Goal: Information Seeking & Learning: Learn about a topic

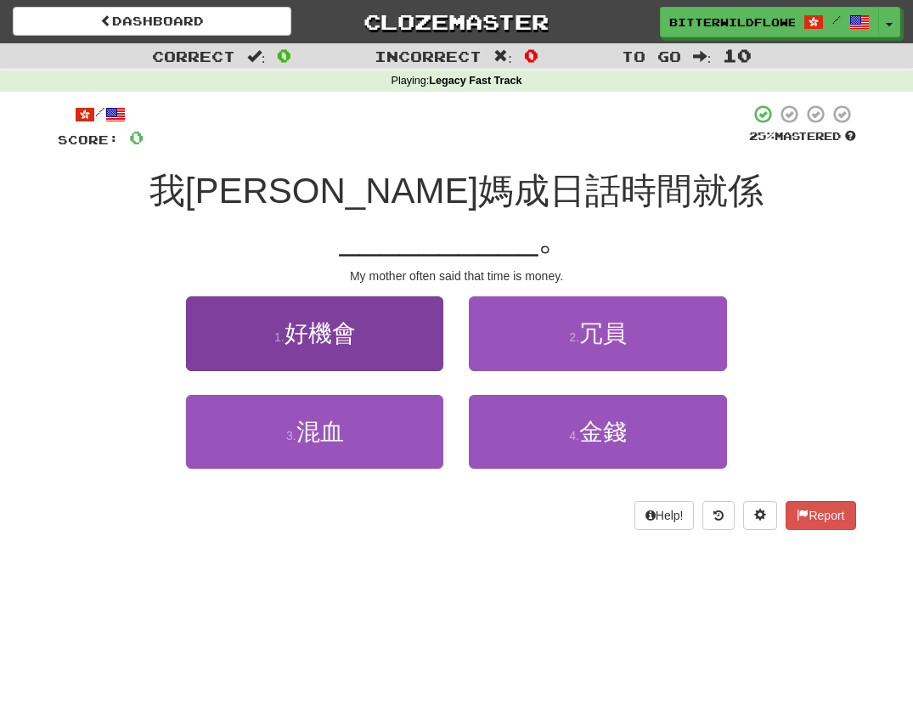
click at [333, 320] on span "好機會" at bounding box center [320, 333] width 71 height 26
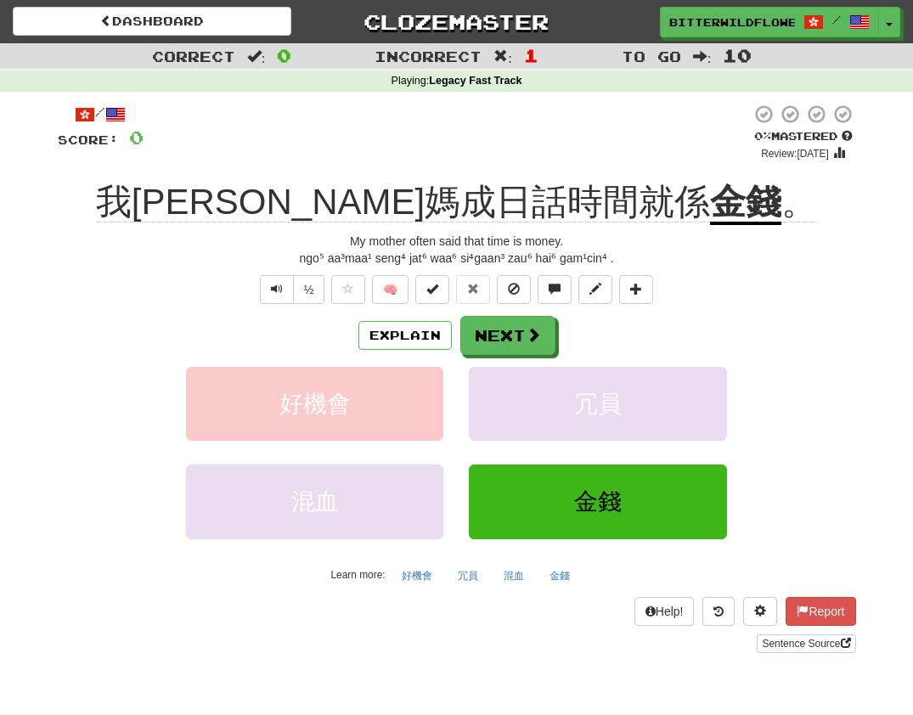
scroll to position [5, 0]
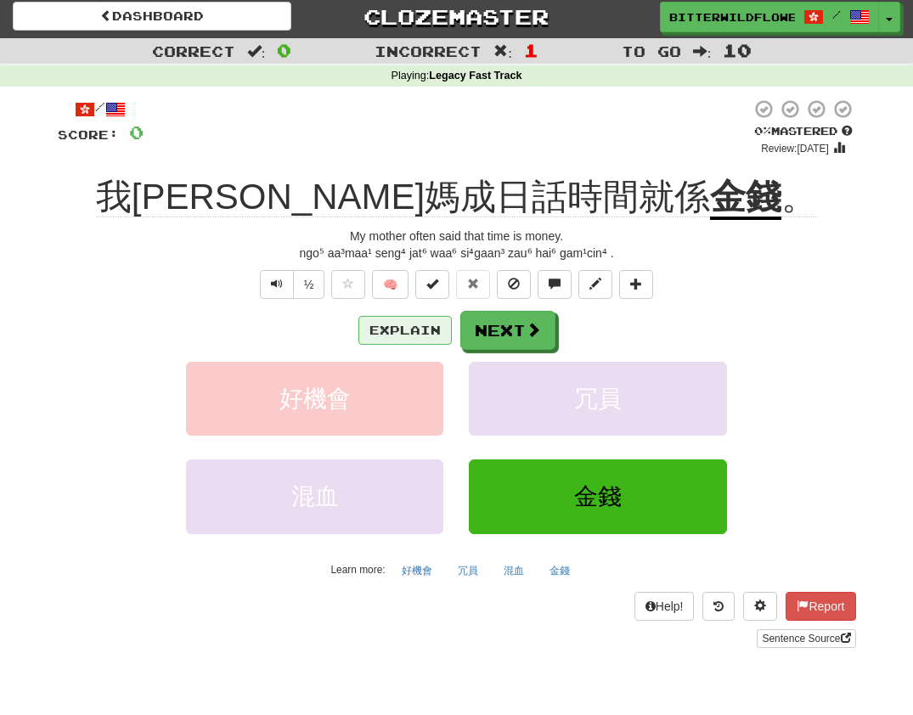
click at [414, 324] on button "Explain" at bounding box center [405, 330] width 93 height 29
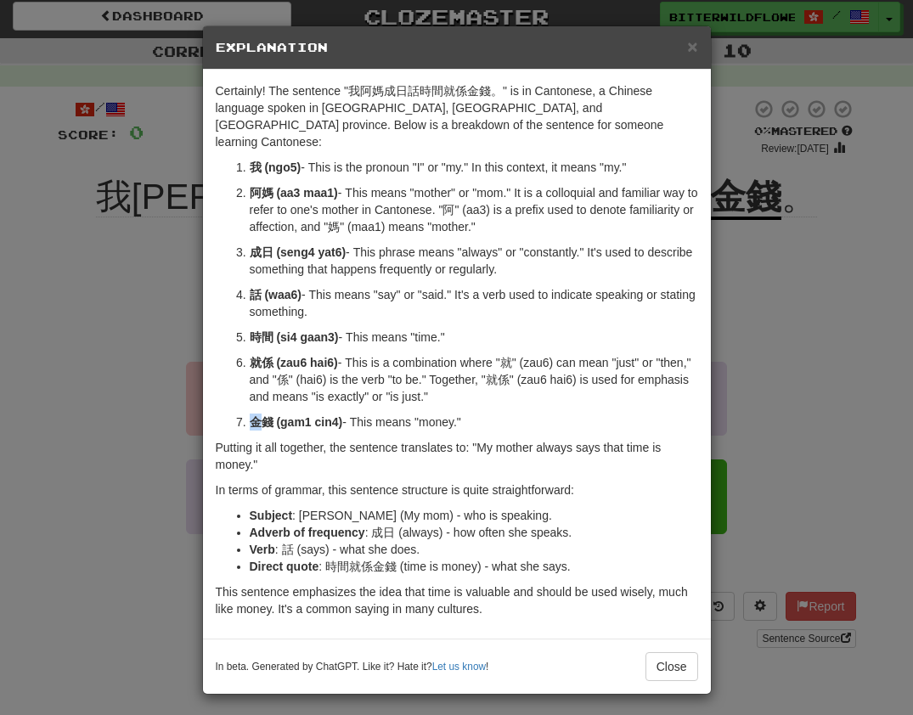
drag, startPoint x: 263, startPoint y: 404, endPoint x: 225, endPoint y: 392, distance: 39.2
click at [225, 392] on ol "我 (ngo5) - This is the pronoun "I" or "my." In this context, it means "my." 阿媽 …" at bounding box center [457, 295] width 483 height 272
copy strong "[PERSON_NAME]"
click at [678, 654] on button "Close" at bounding box center [672, 667] width 53 height 29
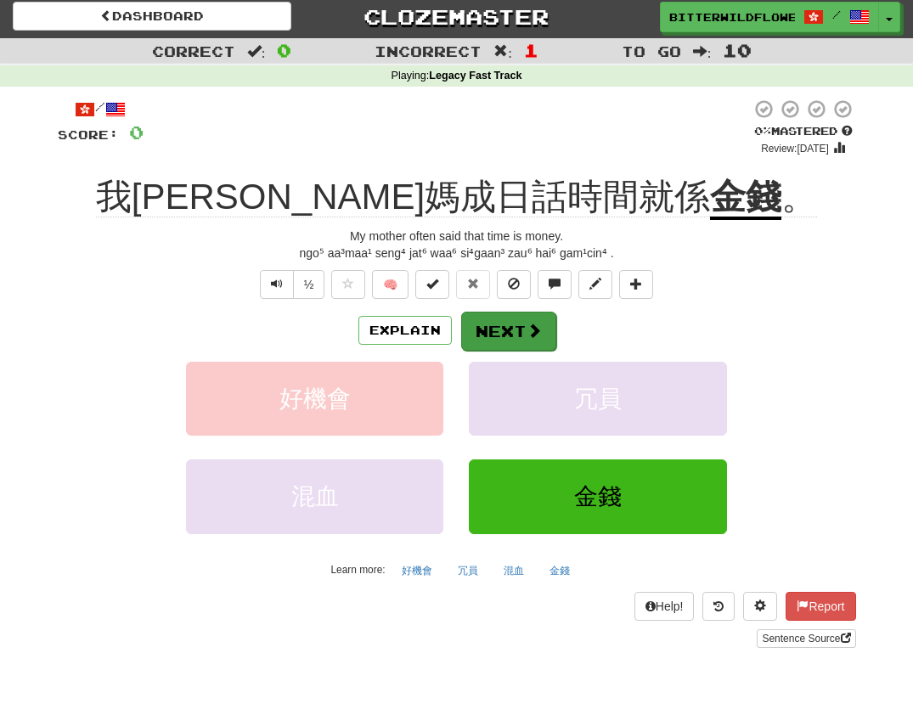
click at [514, 321] on button "Next" at bounding box center [508, 331] width 95 height 39
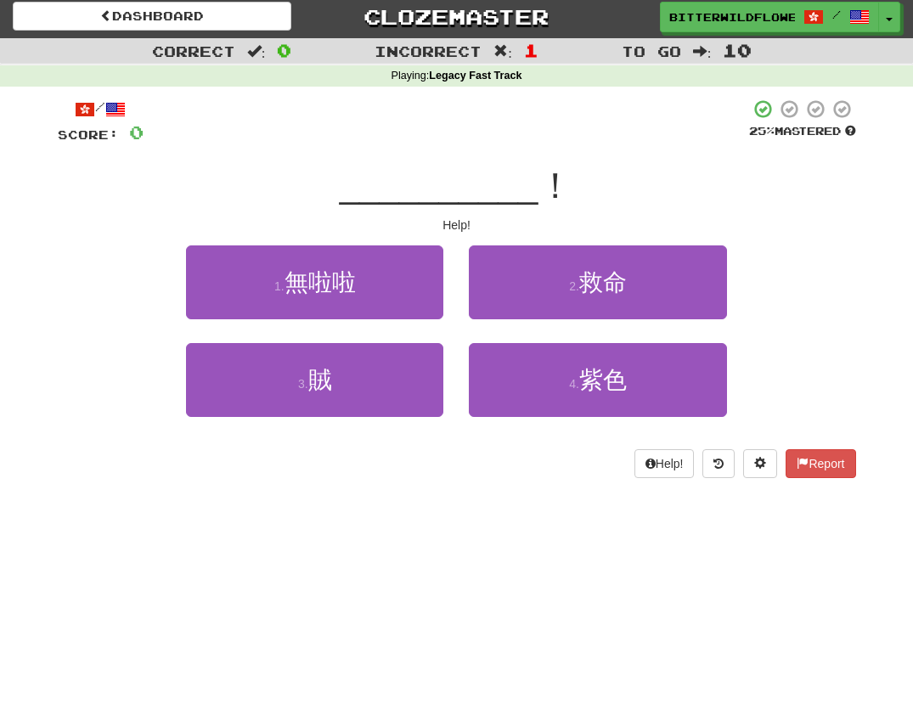
click at [353, 299] on button "1 . 無啦啦" at bounding box center [314, 283] width 257 height 74
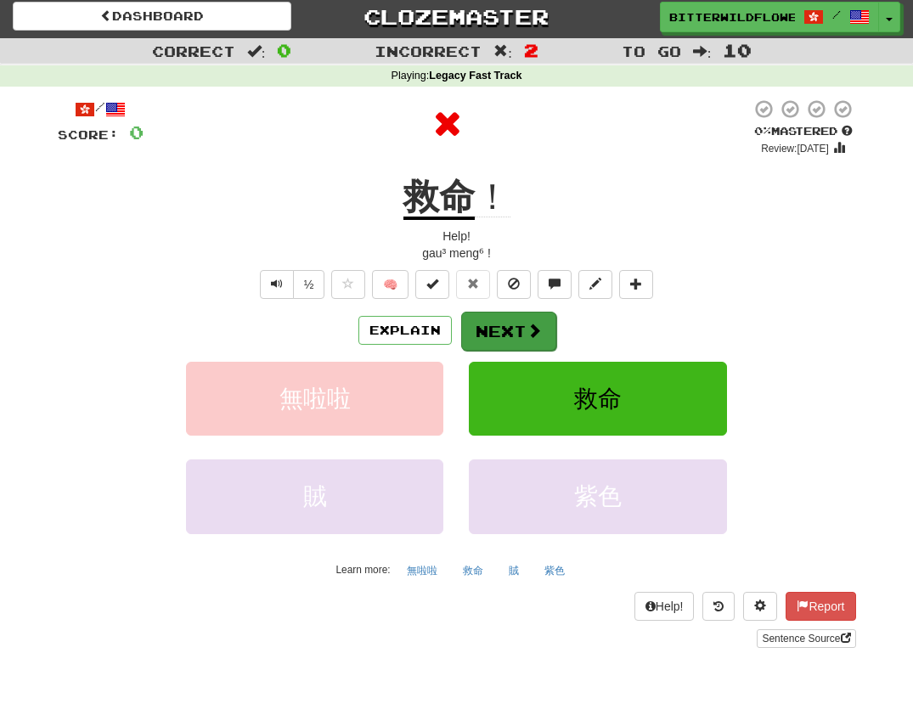
click at [495, 326] on button "Next" at bounding box center [508, 331] width 95 height 39
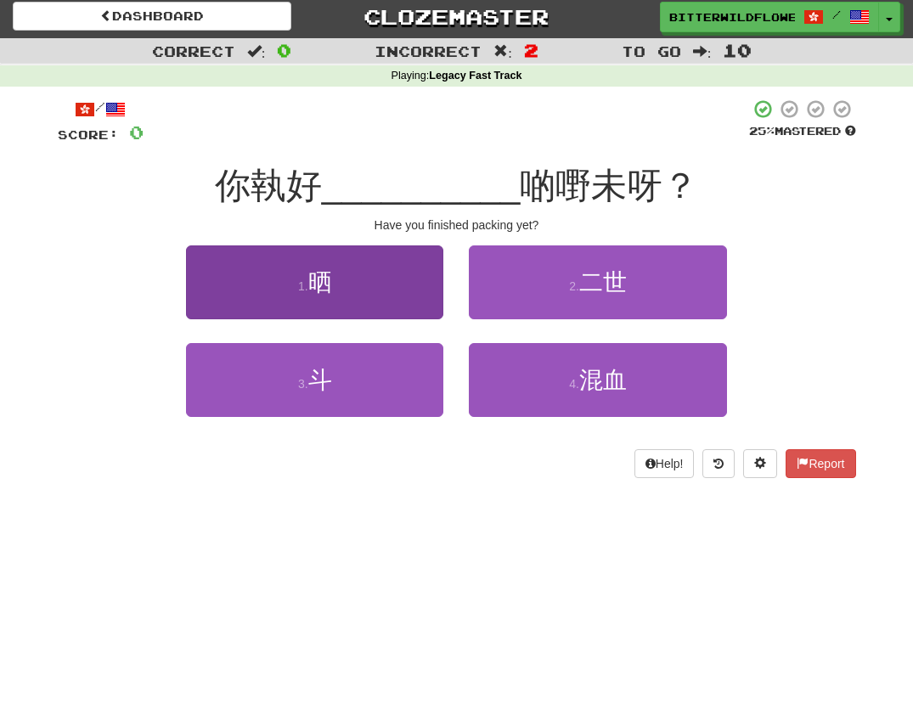
click at [319, 278] on span "晒" at bounding box center [320, 282] width 24 height 26
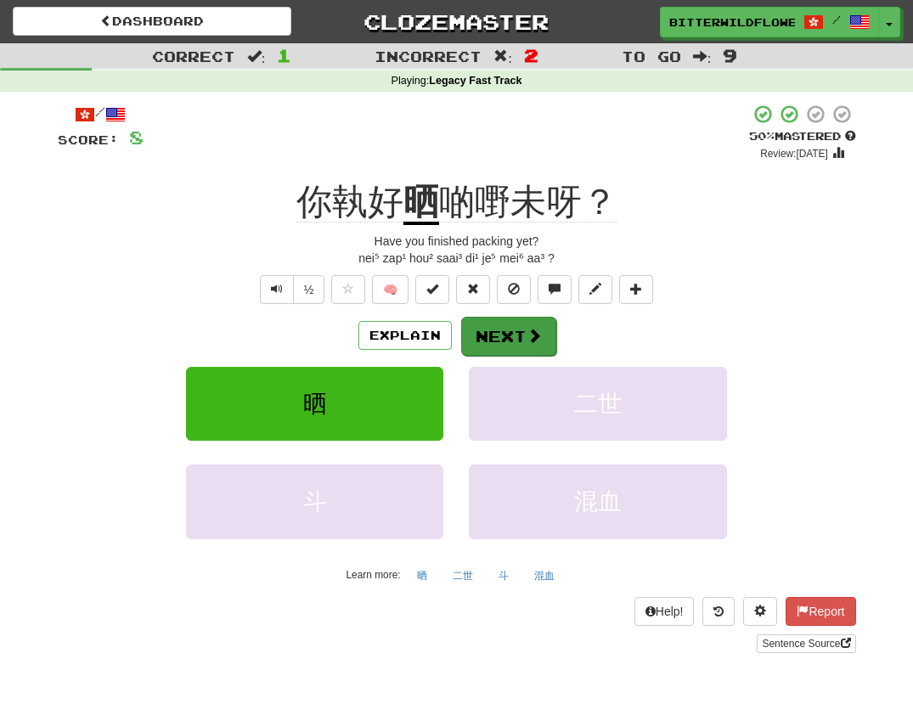
scroll to position [6, 0]
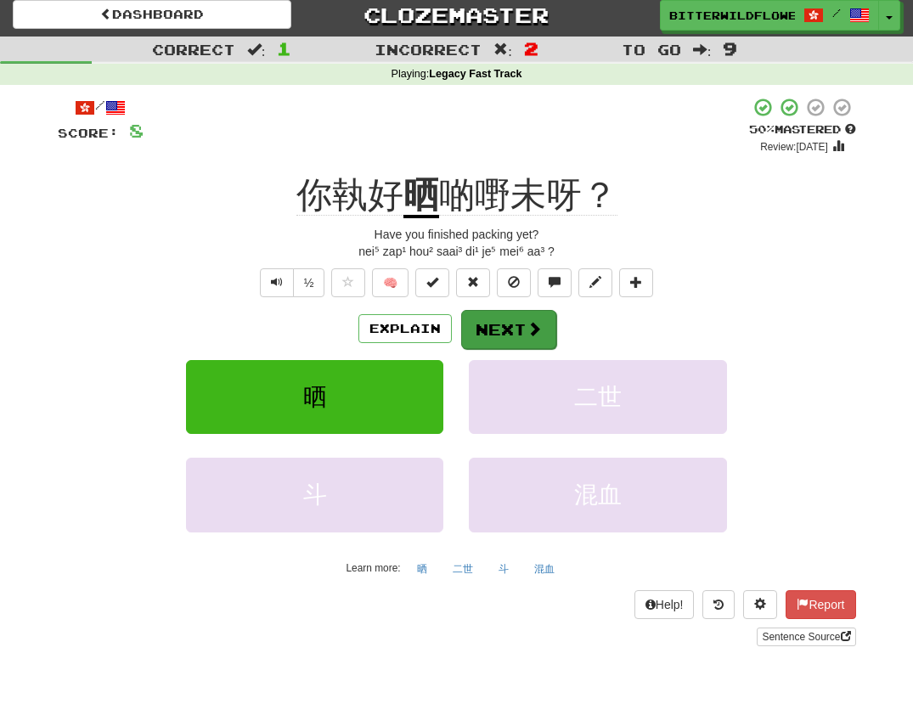
click at [504, 336] on button "Next" at bounding box center [508, 329] width 95 height 39
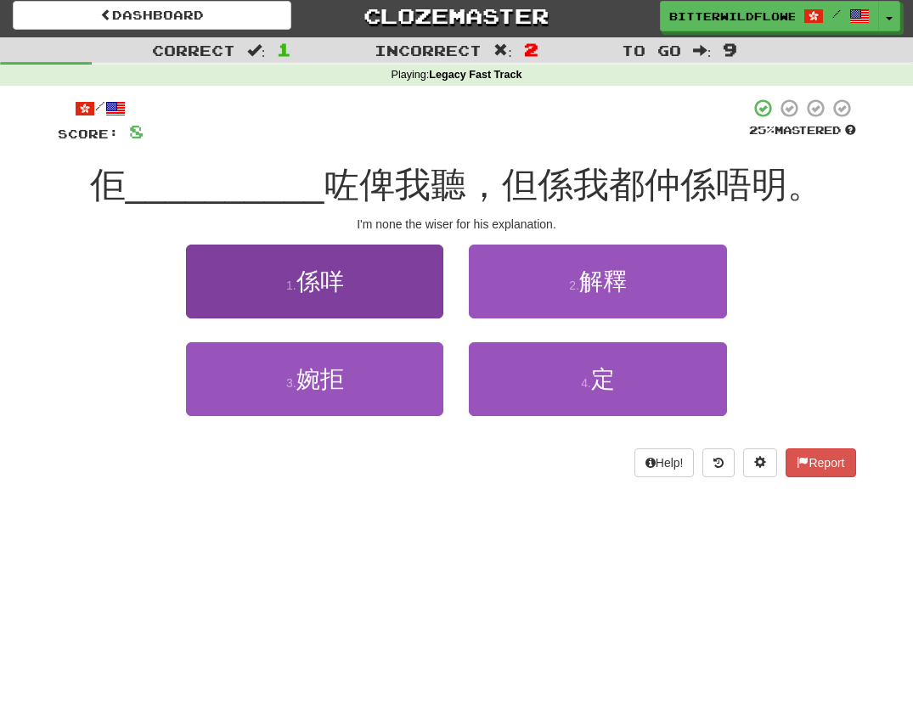
click at [354, 308] on button "1 . 係咩" at bounding box center [314, 282] width 257 height 74
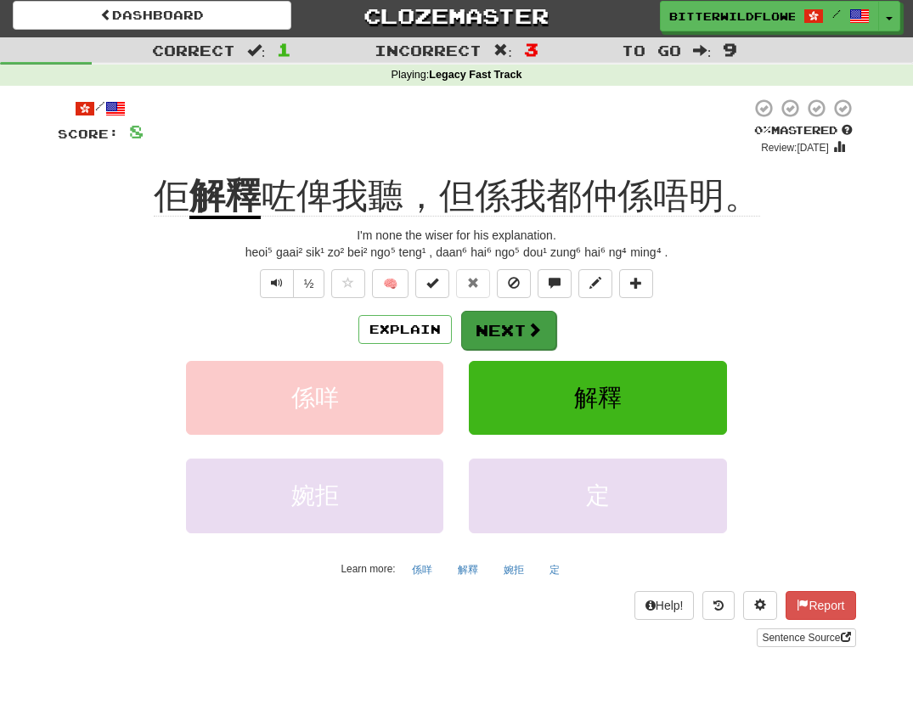
click at [504, 331] on button "Next" at bounding box center [508, 330] width 95 height 39
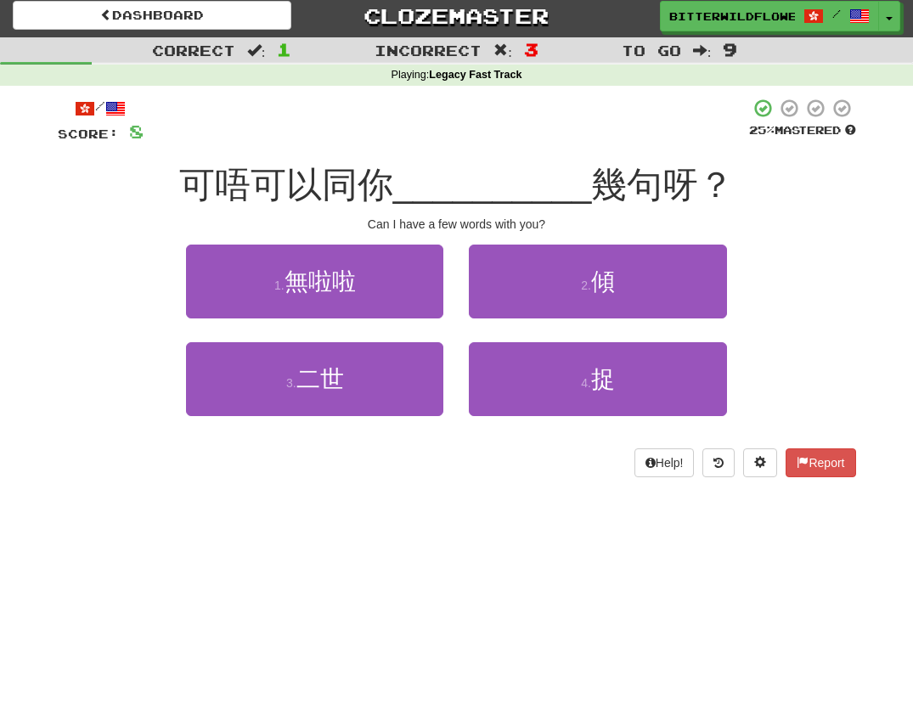
click at [342, 297] on button "1 . 無啦啦" at bounding box center [314, 282] width 257 height 74
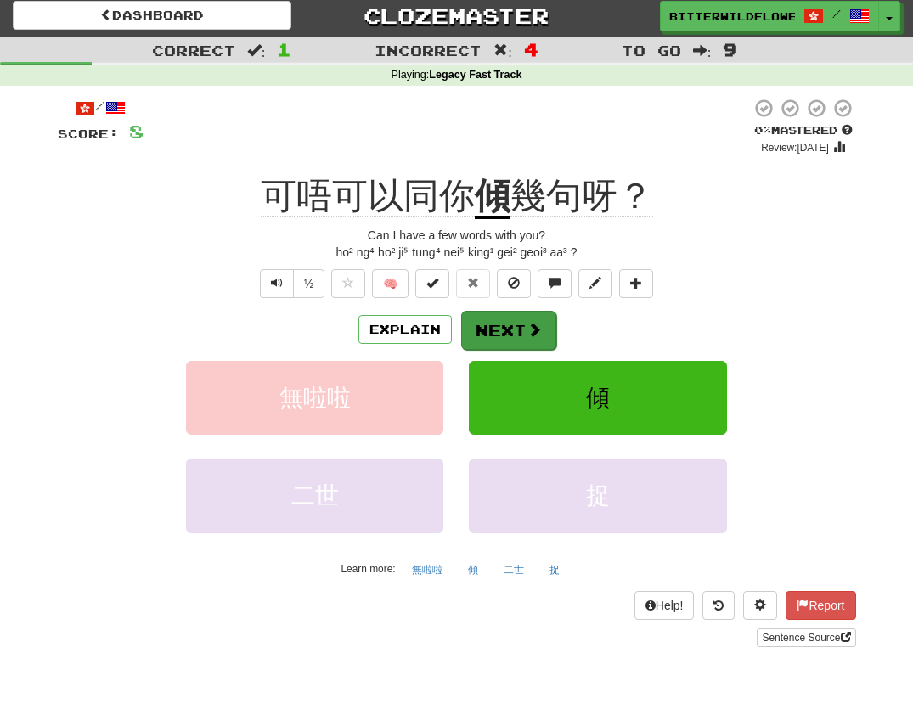
click at [517, 337] on button "Next" at bounding box center [508, 330] width 95 height 39
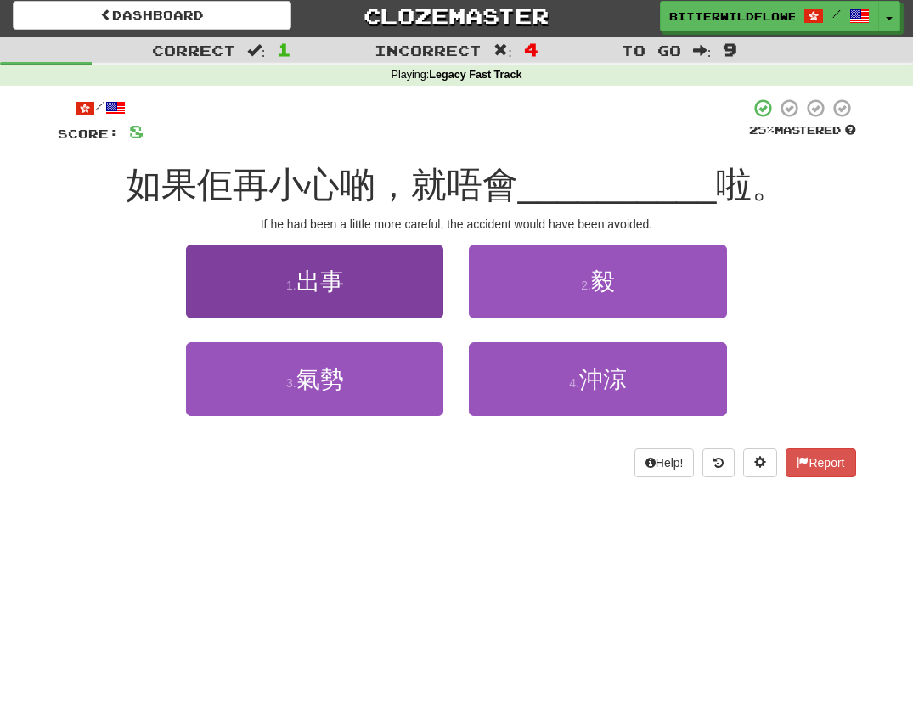
click at [320, 276] on span "出事" at bounding box center [321, 282] width 48 height 26
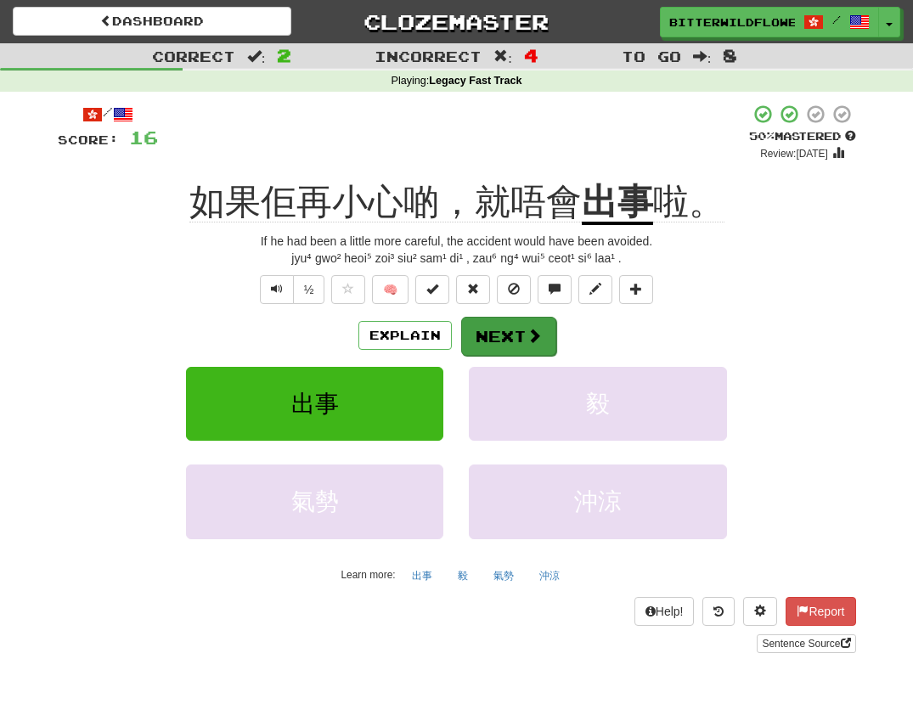
scroll to position [0, 0]
click at [512, 340] on button "Next" at bounding box center [508, 336] width 95 height 39
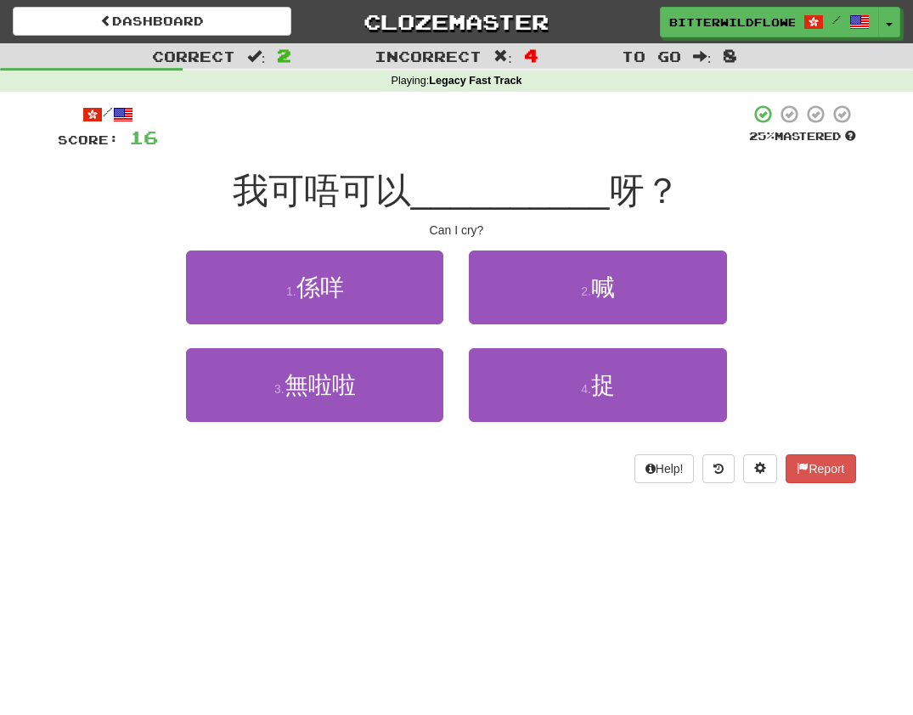
click at [344, 308] on button "1 . 係咩" at bounding box center [314, 288] width 257 height 74
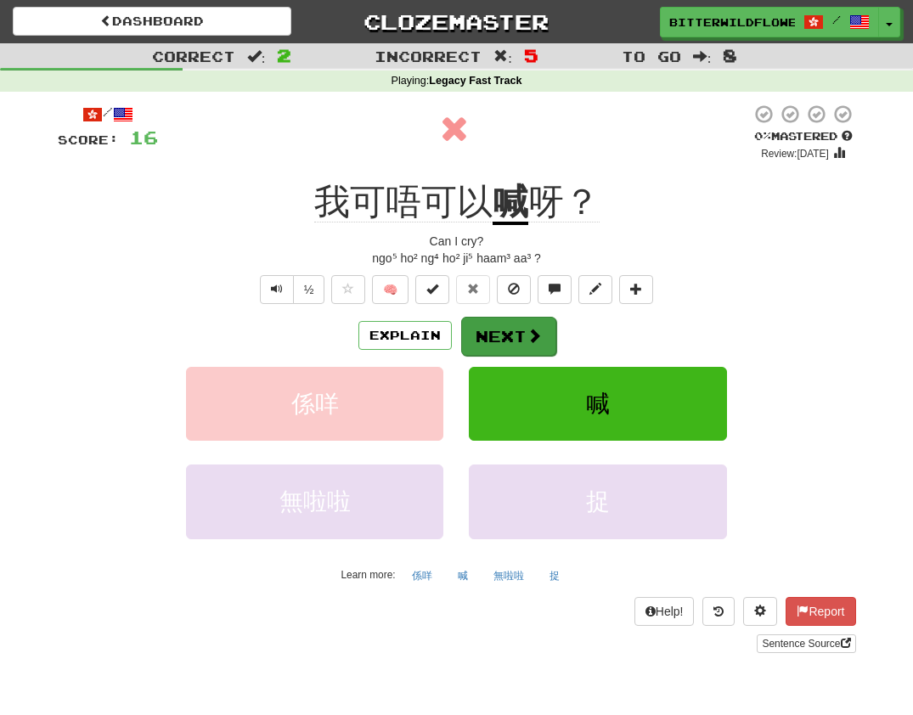
click at [498, 336] on button "Next" at bounding box center [508, 336] width 95 height 39
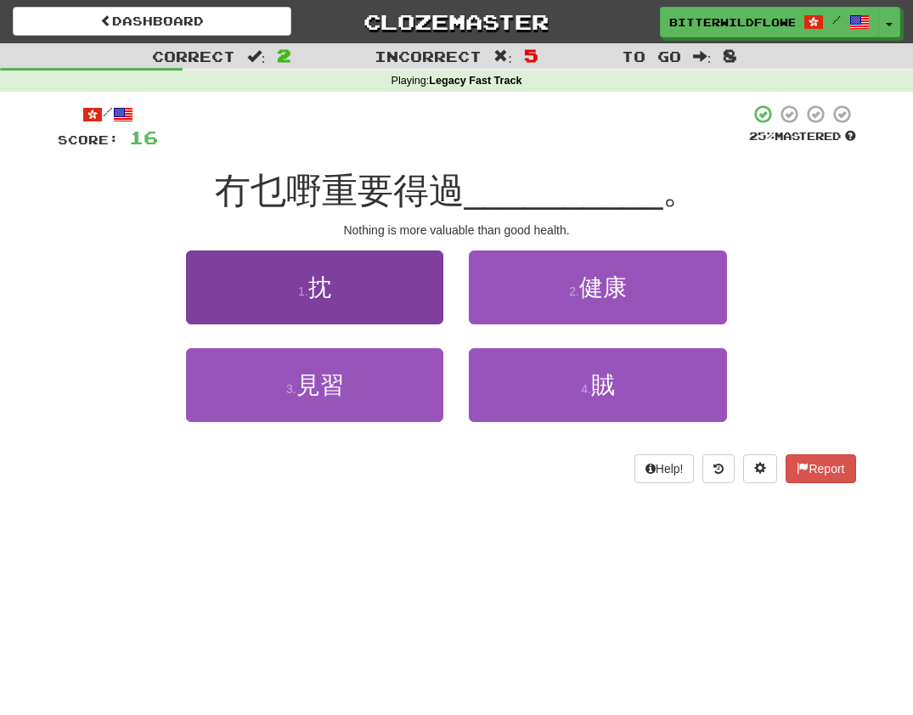
click at [331, 293] on span "抌" at bounding box center [320, 287] width 24 height 26
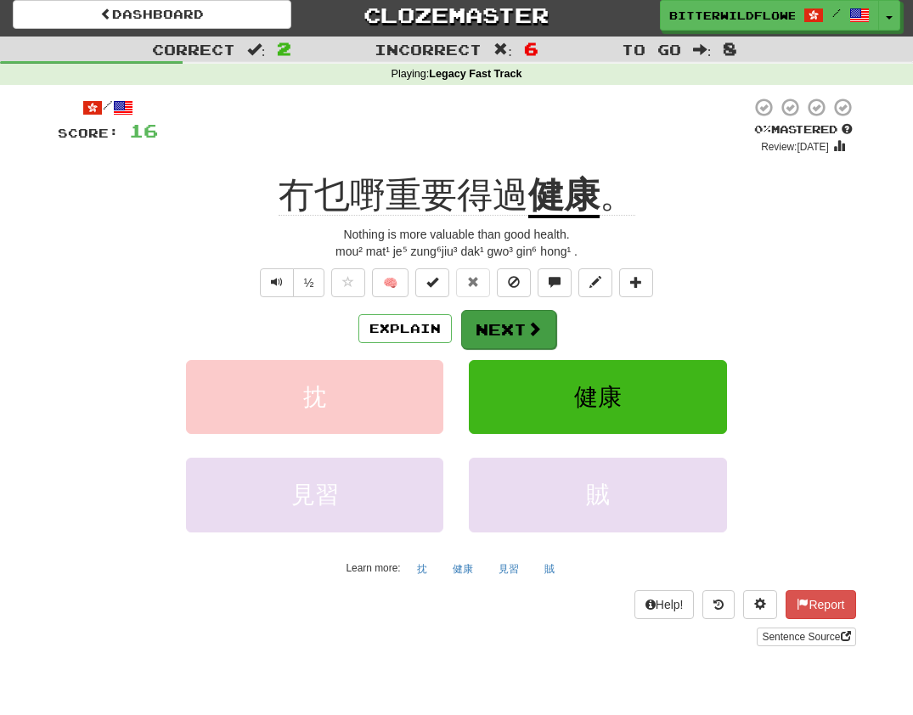
click at [512, 337] on button "Next" at bounding box center [508, 329] width 95 height 39
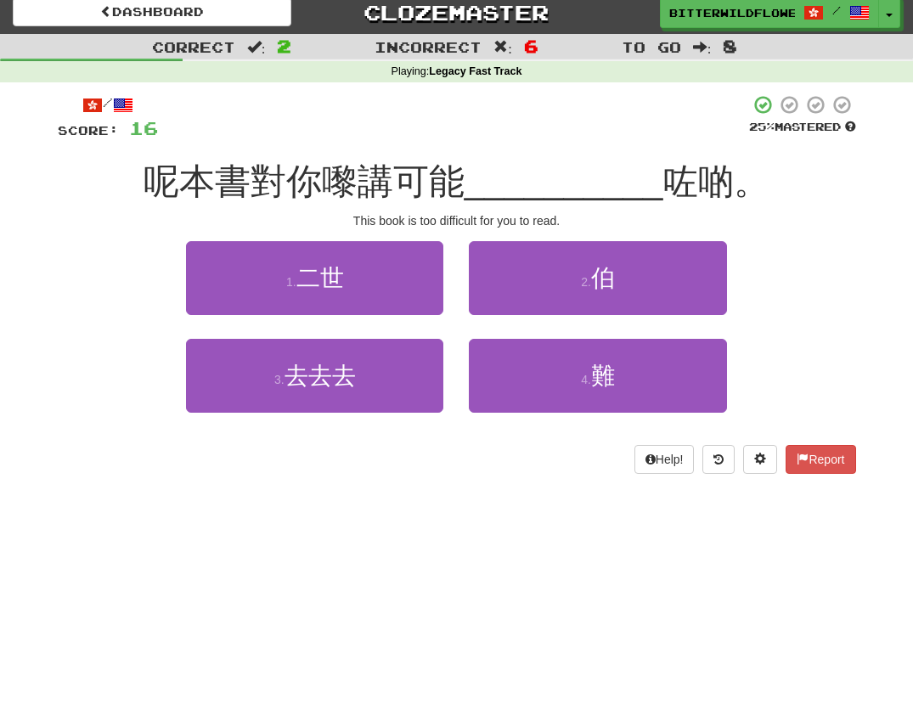
scroll to position [9, 0]
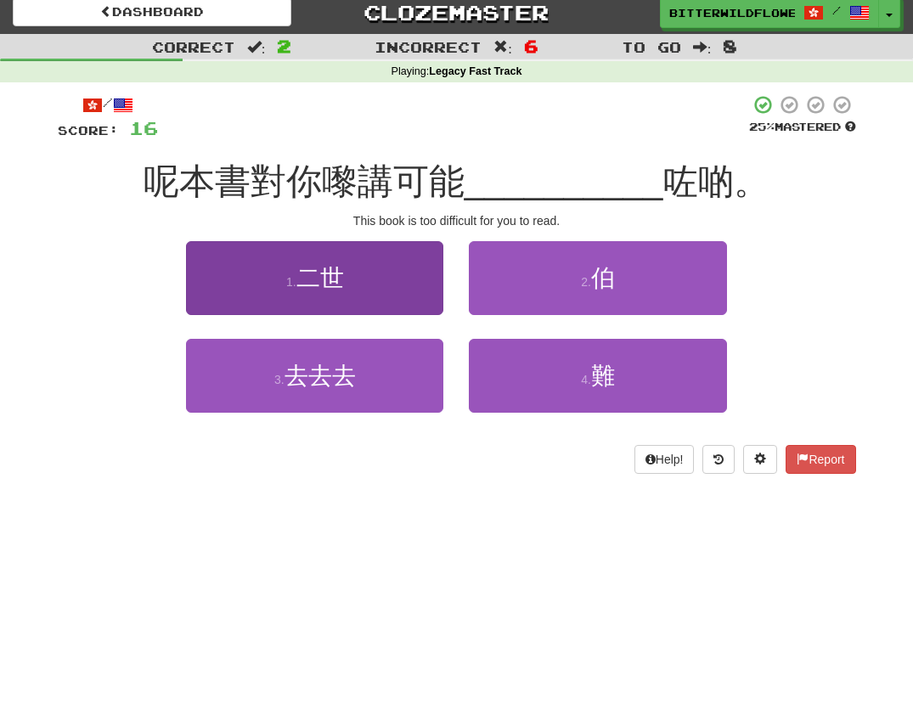
click at [340, 275] on span "二世" at bounding box center [321, 278] width 48 height 26
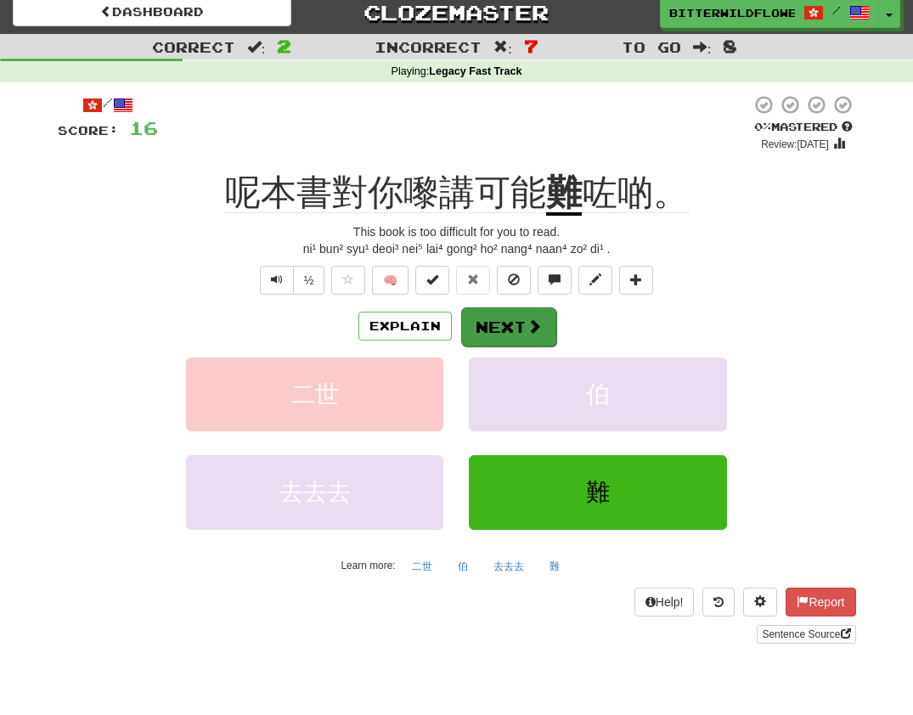
click at [492, 324] on button "Next" at bounding box center [508, 327] width 95 height 39
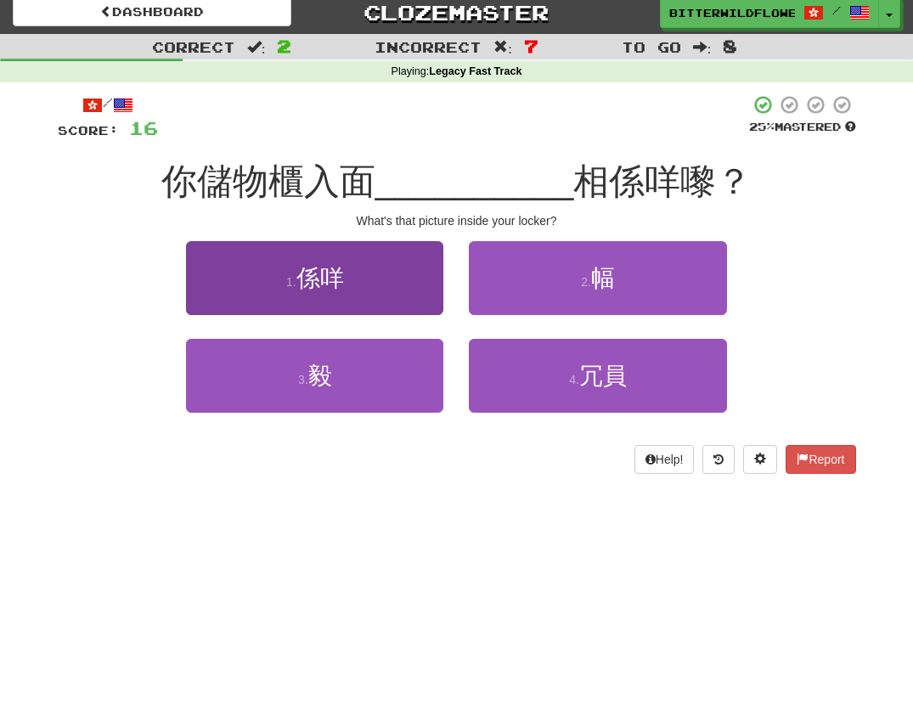
click at [352, 295] on button "1 . 係咩" at bounding box center [314, 278] width 257 height 74
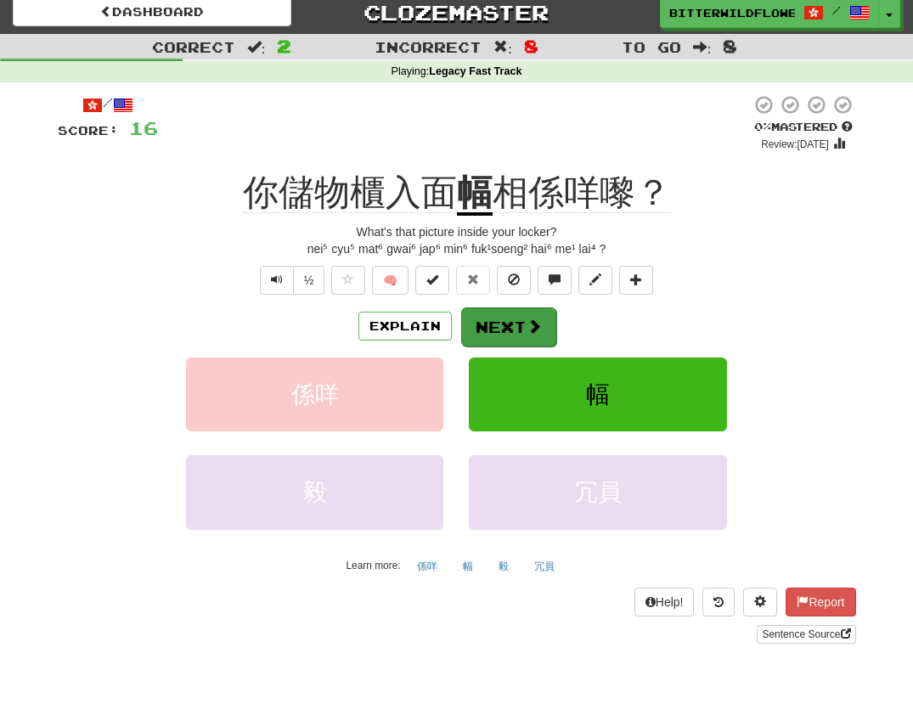
click at [495, 334] on button "Next" at bounding box center [508, 327] width 95 height 39
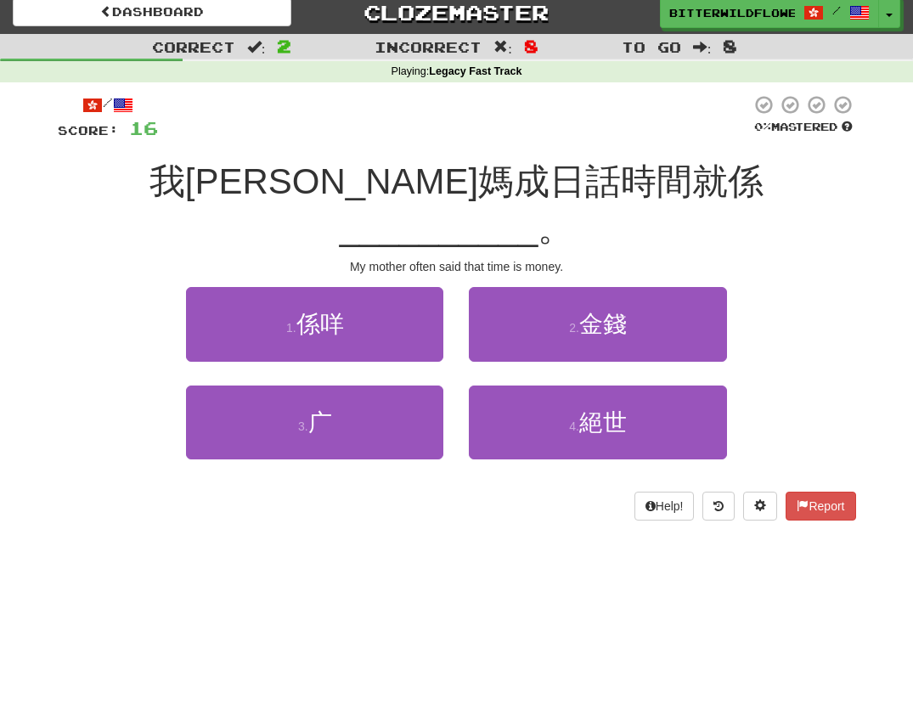
click at [361, 295] on button "1 . 係咩" at bounding box center [314, 324] width 257 height 74
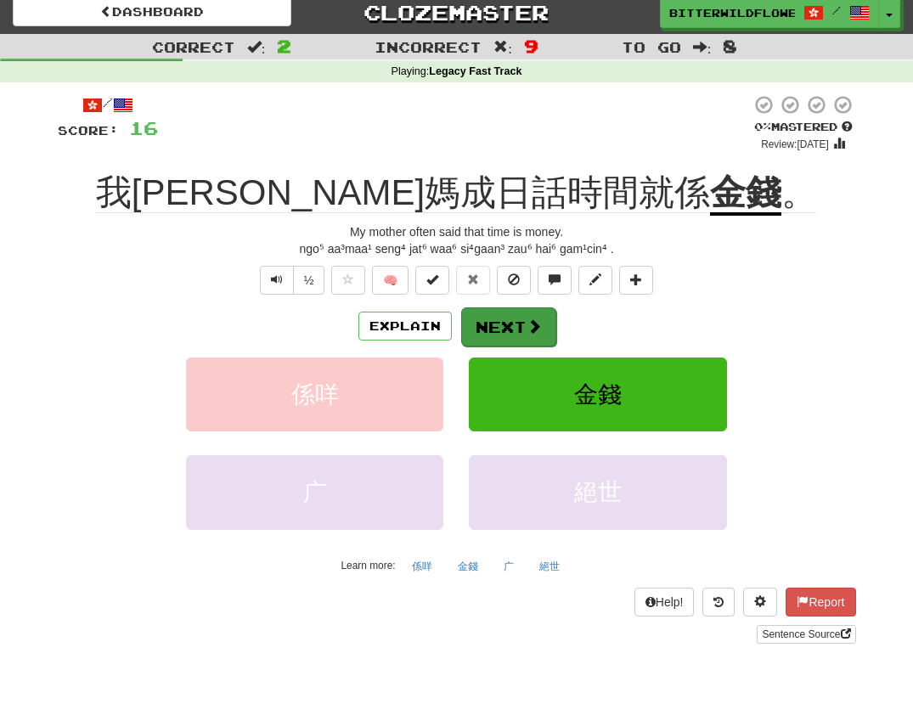
click at [497, 328] on button "Next" at bounding box center [508, 327] width 95 height 39
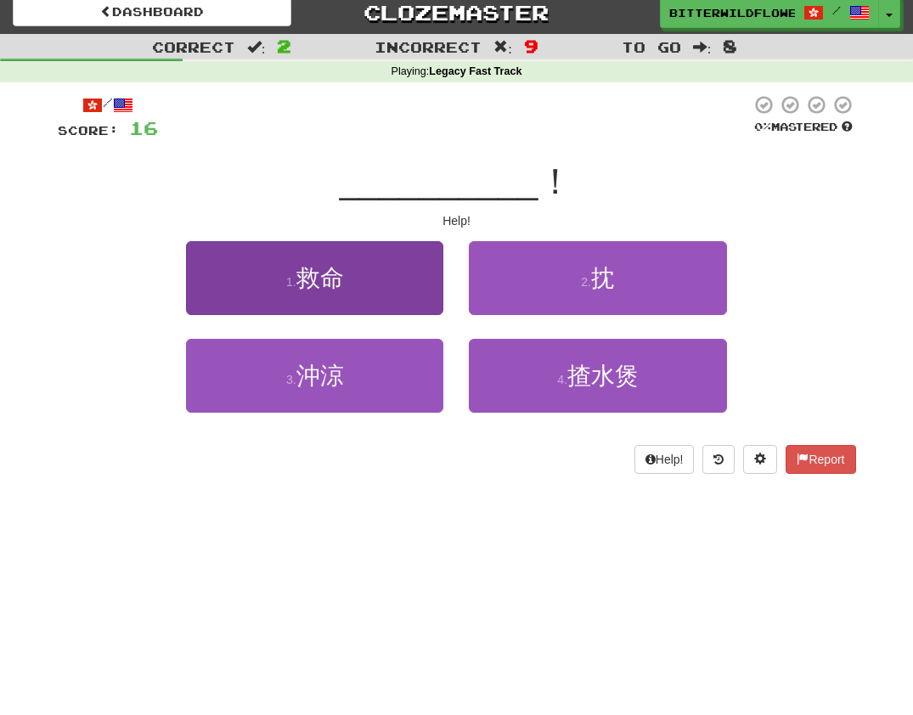
click at [347, 296] on button "1 . 救命" at bounding box center [314, 278] width 257 height 74
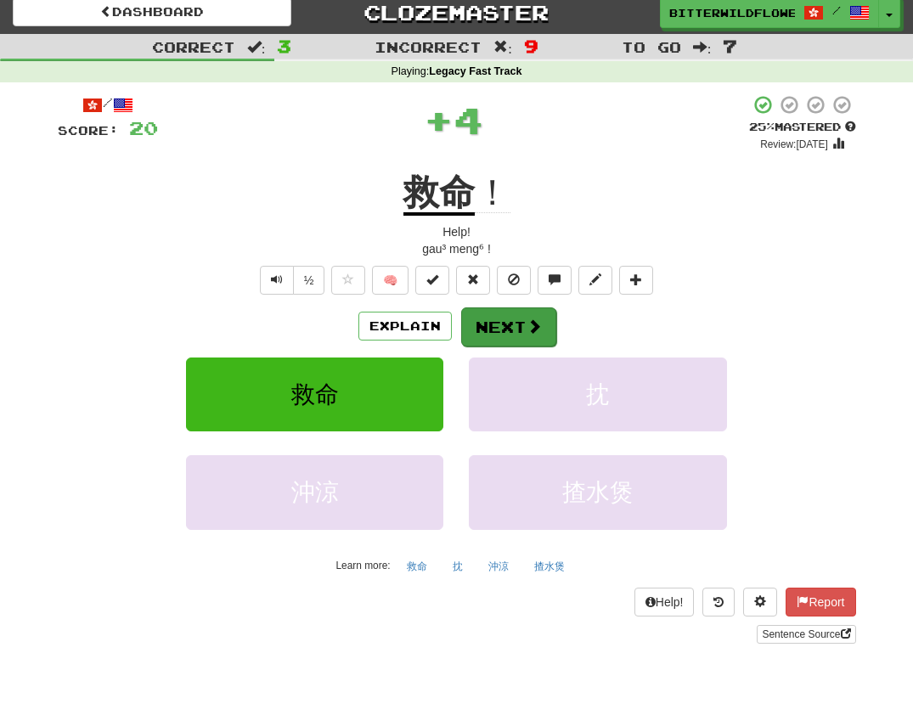
click at [488, 330] on button "Next" at bounding box center [508, 327] width 95 height 39
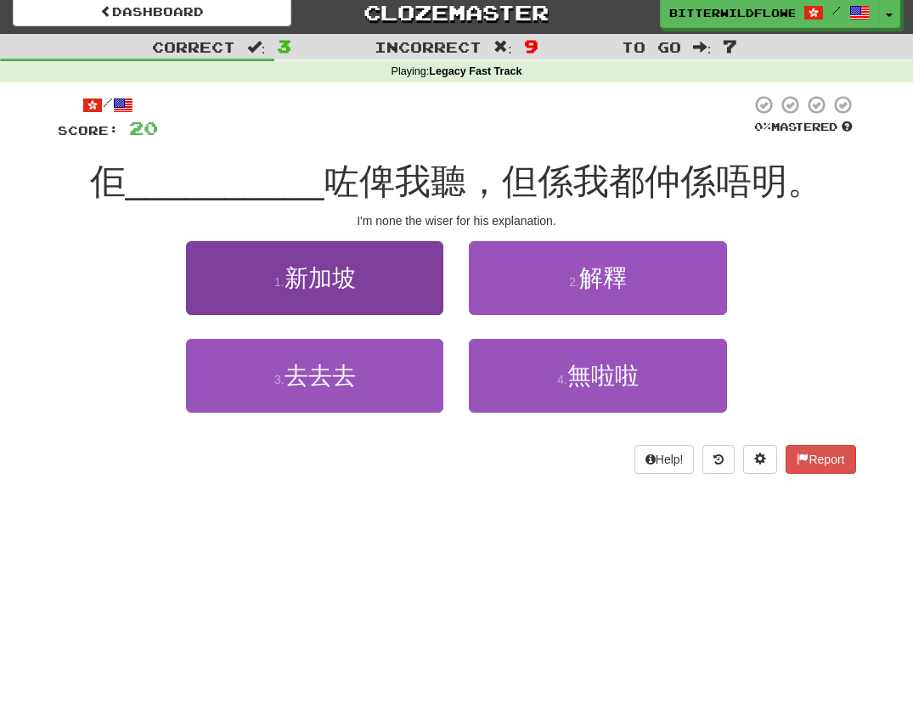
drag, startPoint x: 297, startPoint y: 286, endPoint x: 309, endPoint y: 292, distance: 14.1
click at [309, 292] on button "1 . 新加坡" at bounding box center [314, 278] width 257 height 74
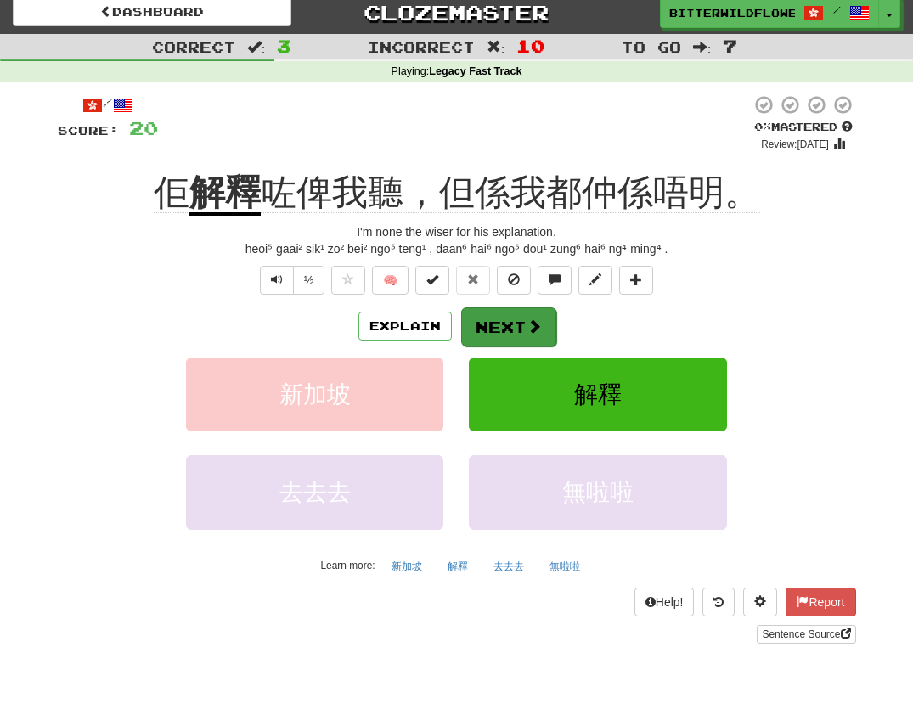
click at [505, 324] on button "Next" at bounding box center [508, 327] width 95 height 39
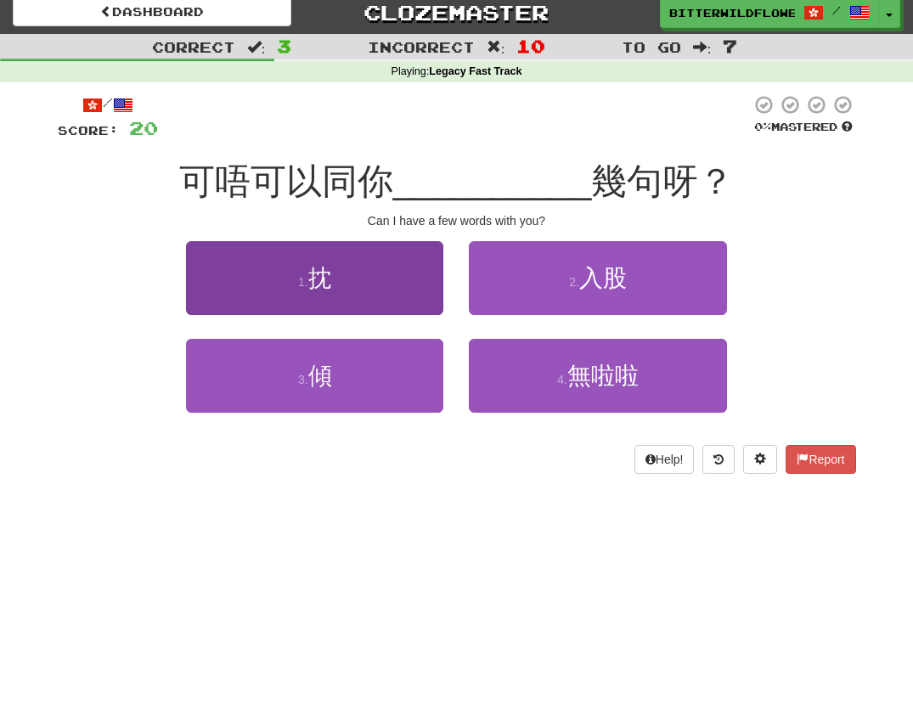
click at [343, 280] on button "1 . 抌" at bounding box center [314, 278] width 257 height 74
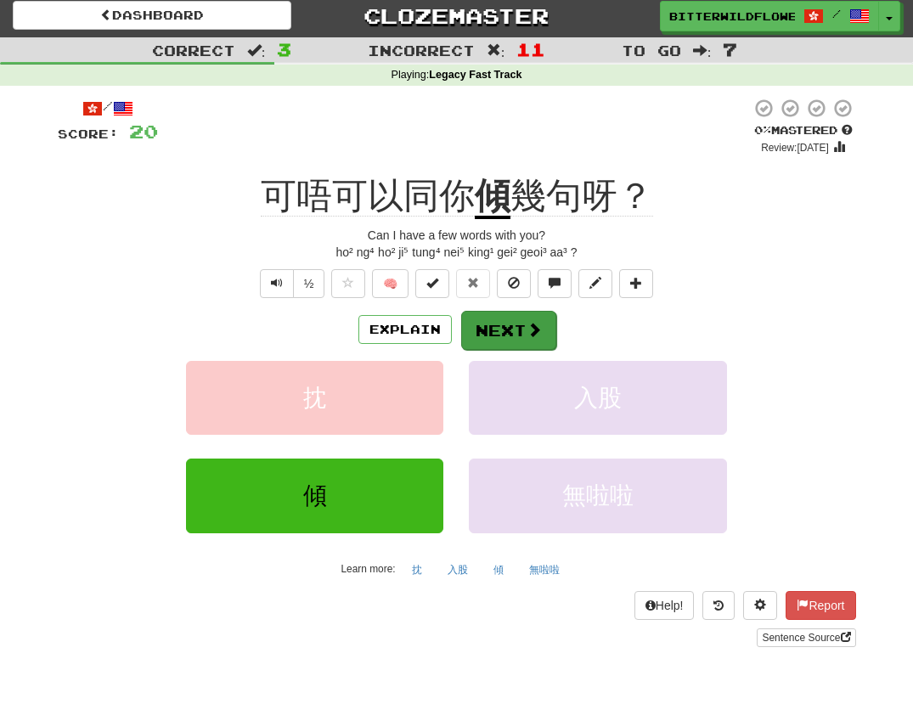
scroll to position [4, 0]
click at [485, 320] on button "Next" at bounding box center [508, 330] width 95 height 39
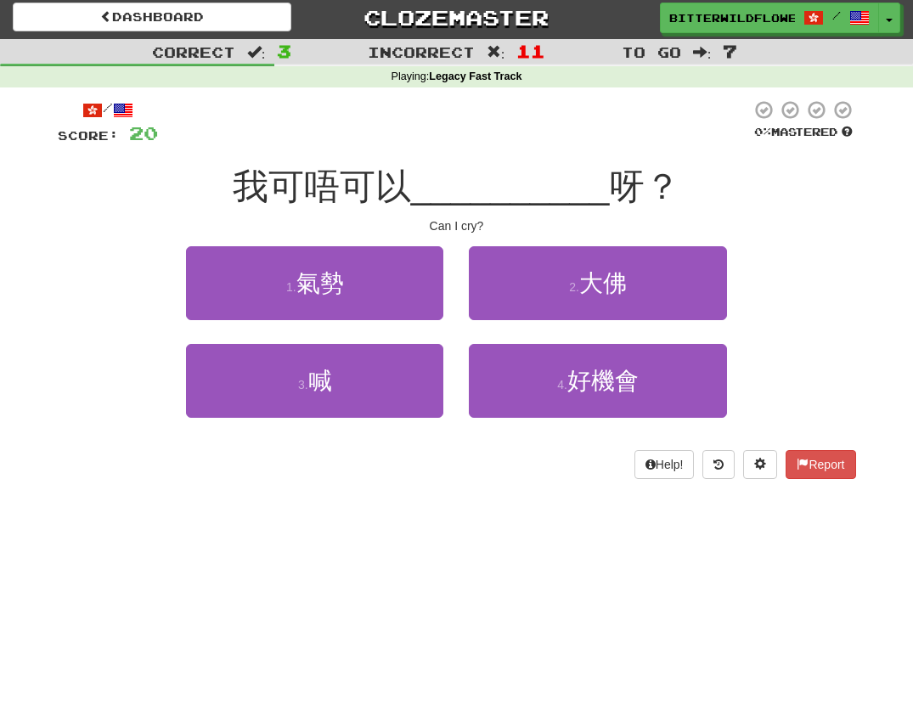
click at [313, 302] on button "1 . 氣勢" at bounding box center [314, 283] width 257 height 74
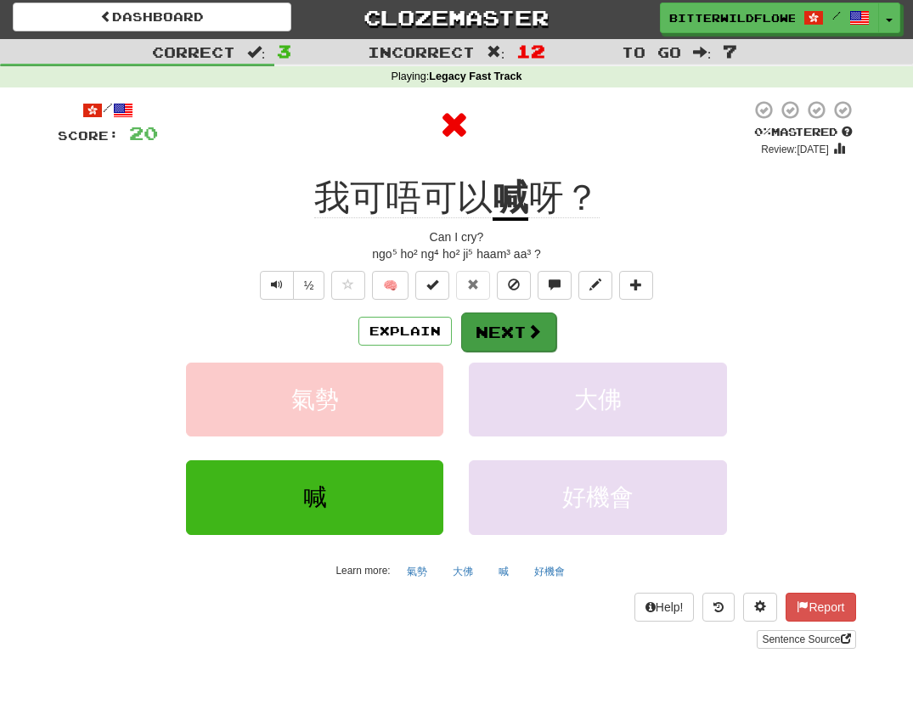
click at [503, 326] on button "Next" at bounding box center [508, 332] width 95 height 39
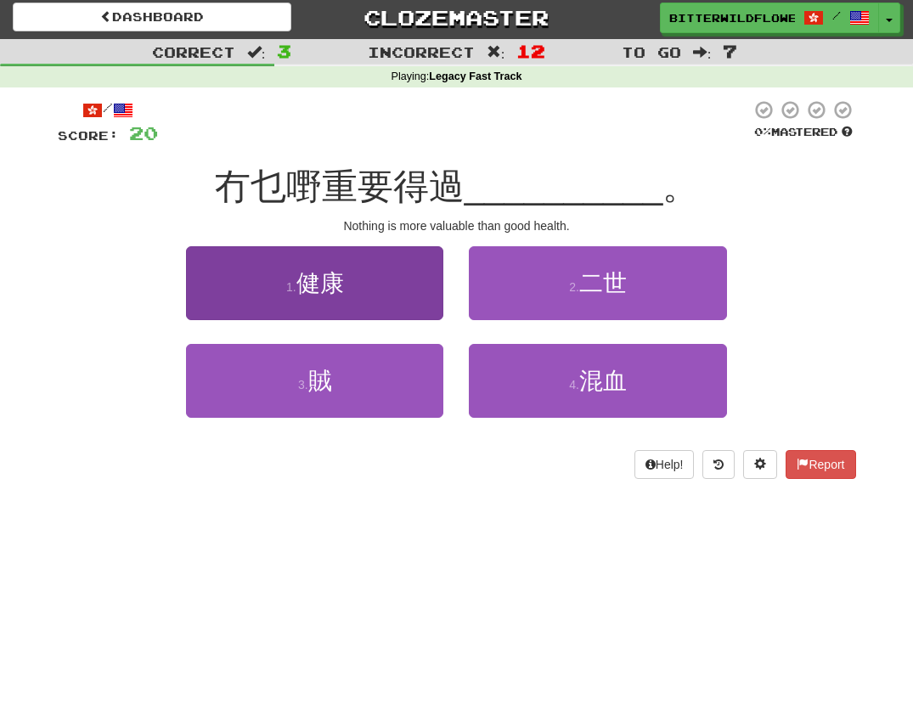
click at [349, 289] on button "1 . 健康" at bounding box center [314, 283] width 257 height 74
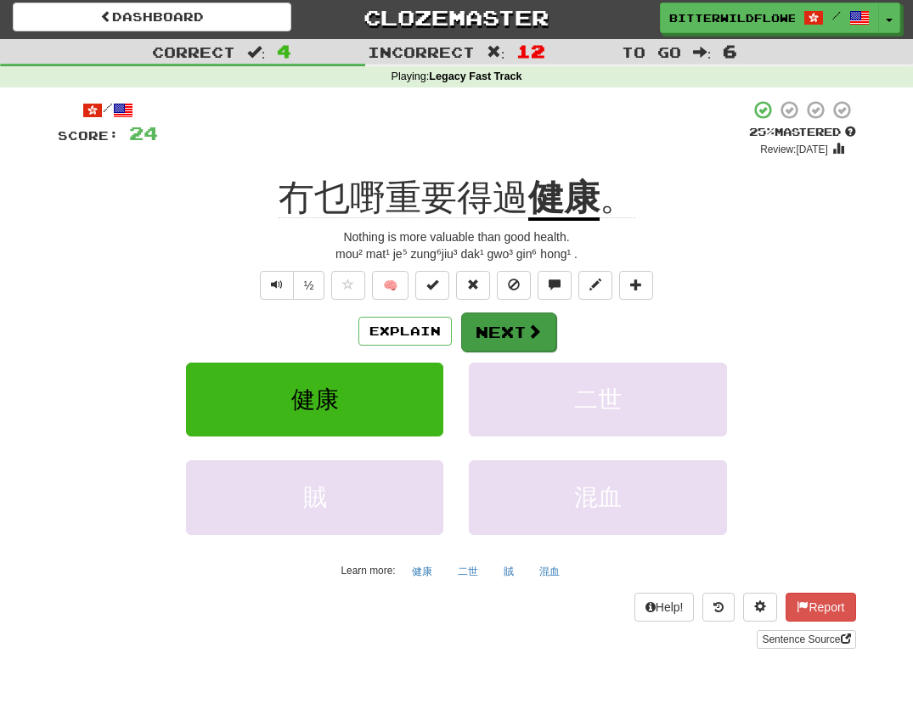
click at [503, 325] on button "Next" at bounding box center [508, 332] width 95 height 39
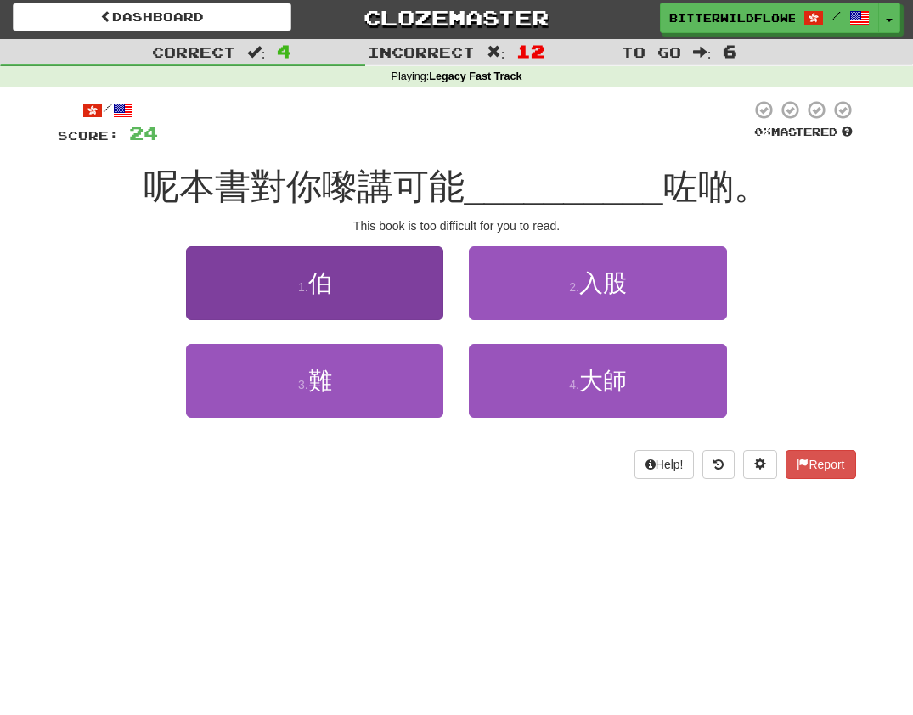
click at [319, 287] on span "伯" at bounding box center [320, 283] width 24 height 26
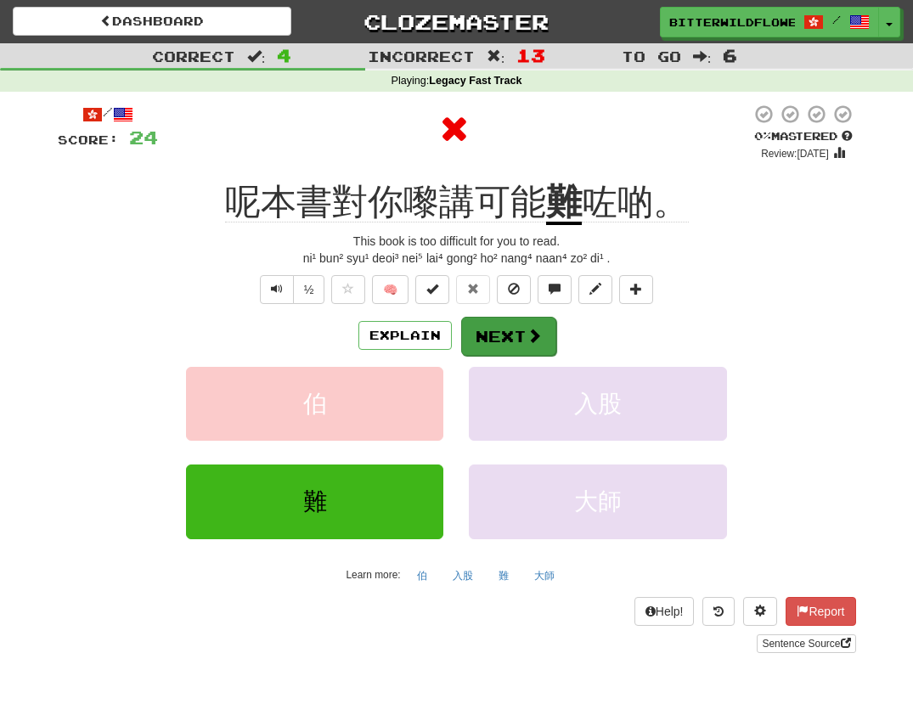
scroll to position [0, 0]
click at [512, 331] on button "Next" at bounding box center [508, 336] width 95 height 39
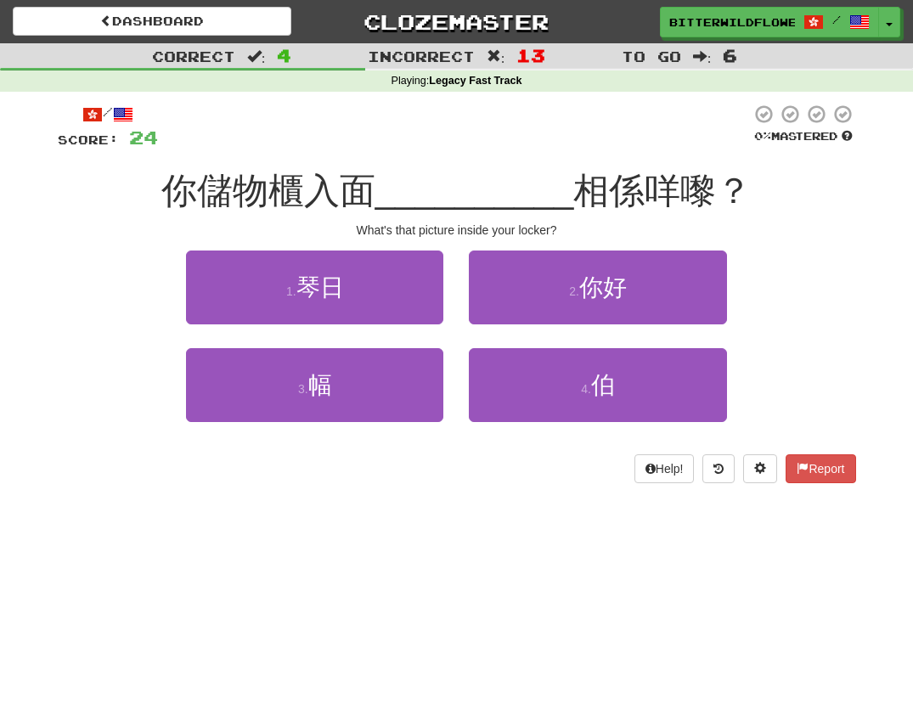
drag, startPoint x: 347, startPoint y: 298, endPoint x: 362, endPoint y: 306, distance: 17.1
click at [348, 299] on button "1 . 琴日" at bounding box center [314, 288] width 257 height 74
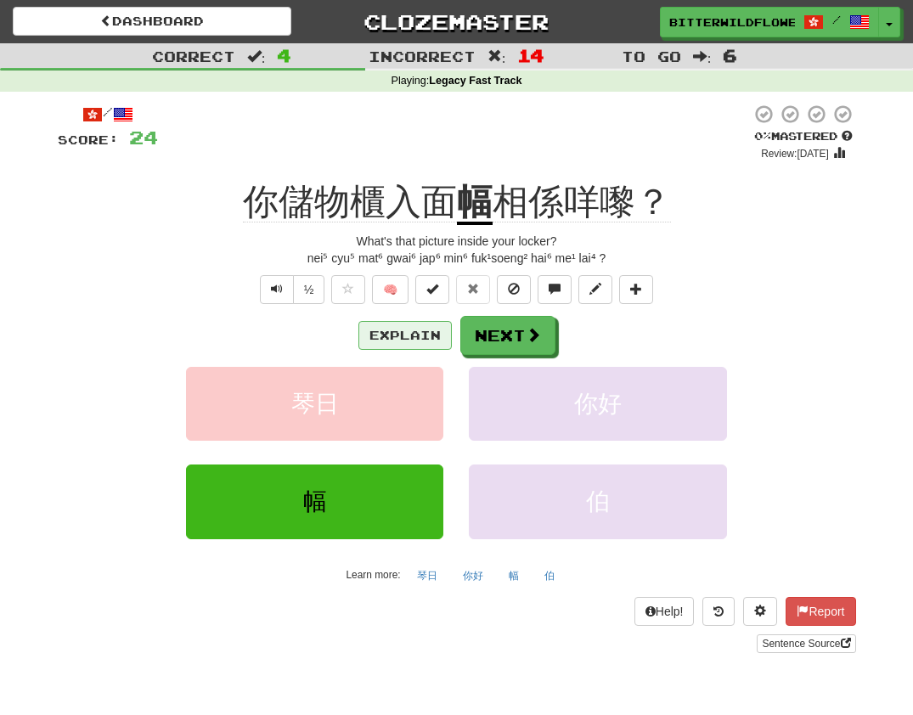
click at [413, 333] on button "Explain" at bounding box center [405, 335] width 93 height 29
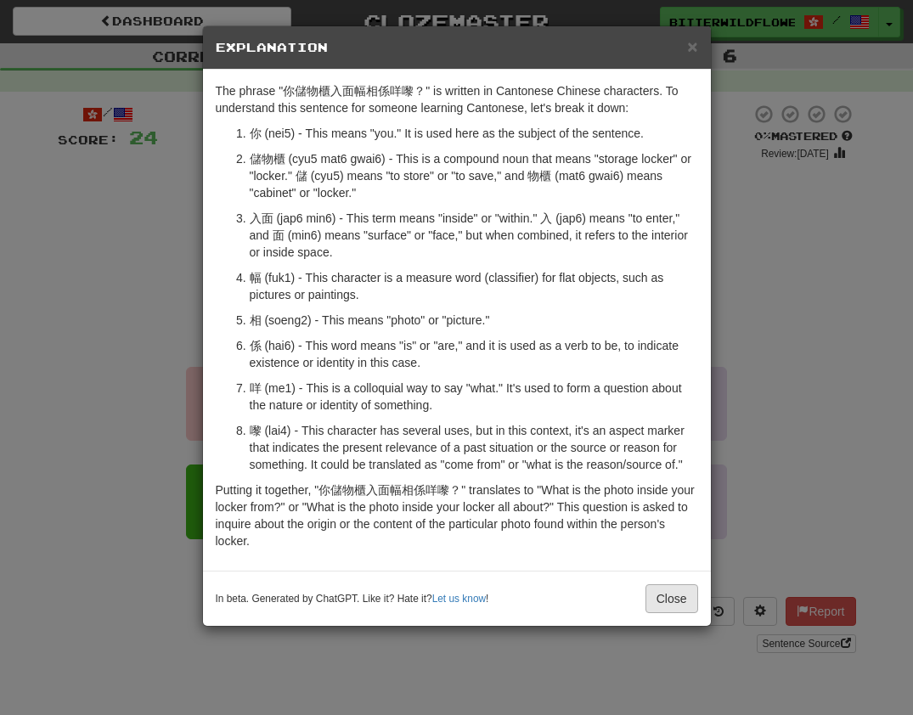
click at [675, 601] on button "Close" at bounding box center [672, 599] width 53 height 29
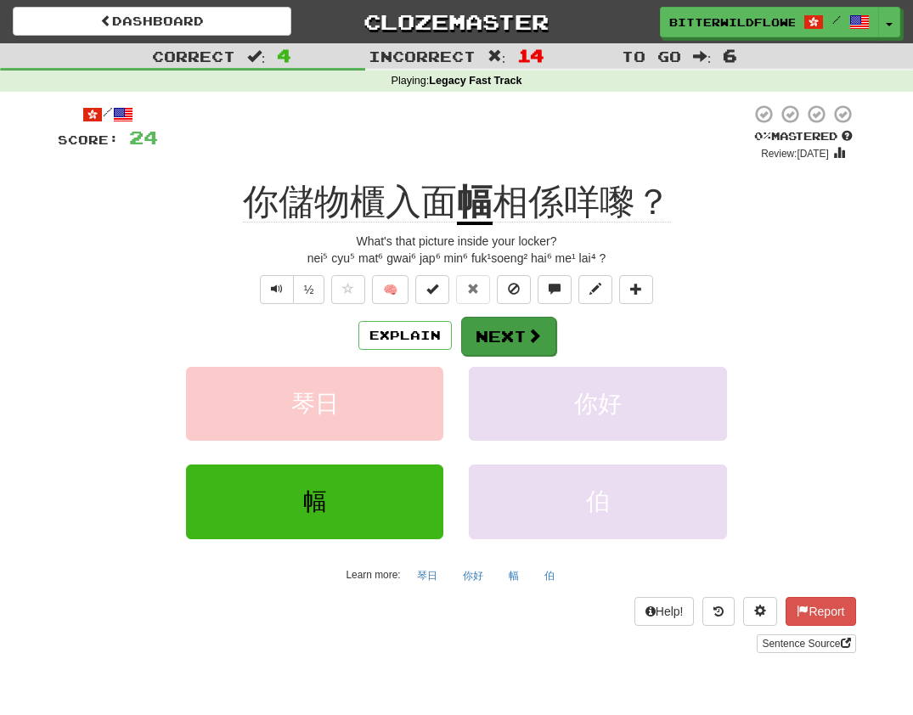
click at [515, 333] on button "Next" at bounding box center [508, 336] width 95 height 39
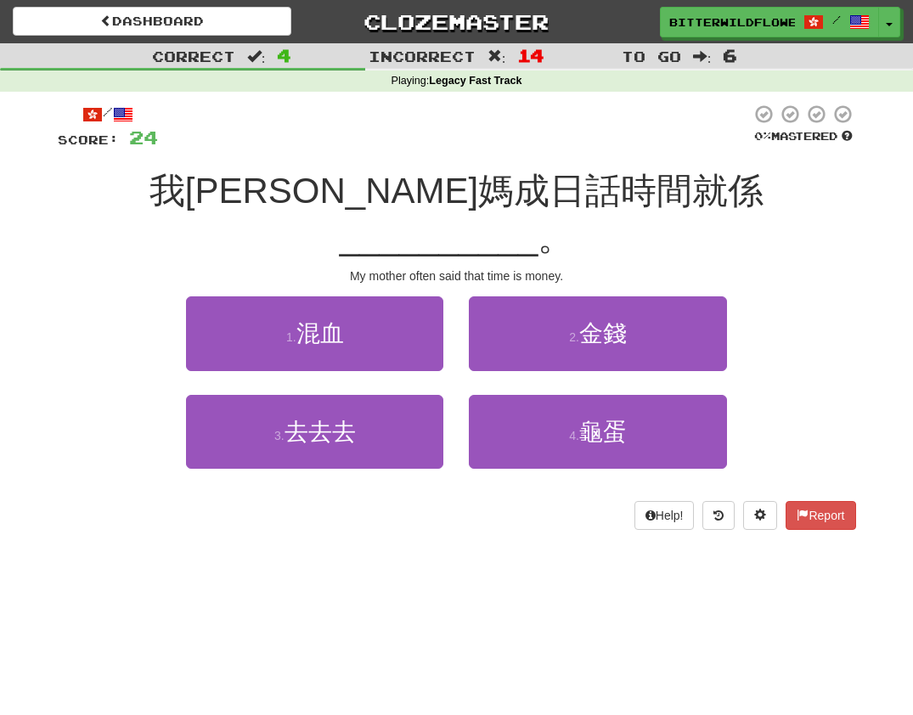
click at [334, 297] on button "1 . 混血" at bounding box center [314, 334] width 257 height 74
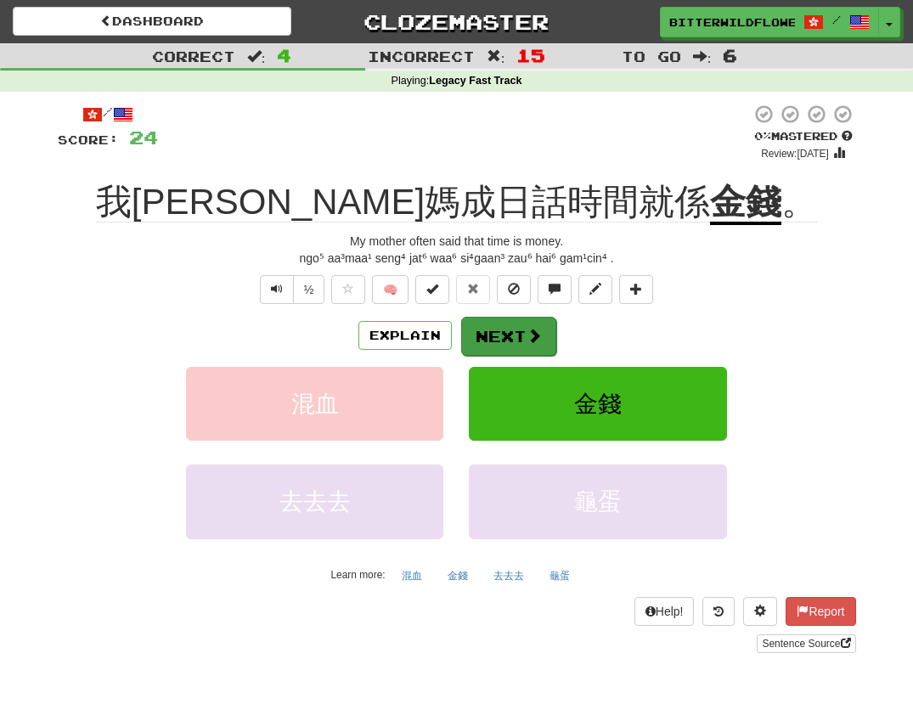
click at [512, 333] on button "Next" at bounding box center [508, 336] width 95 height 39
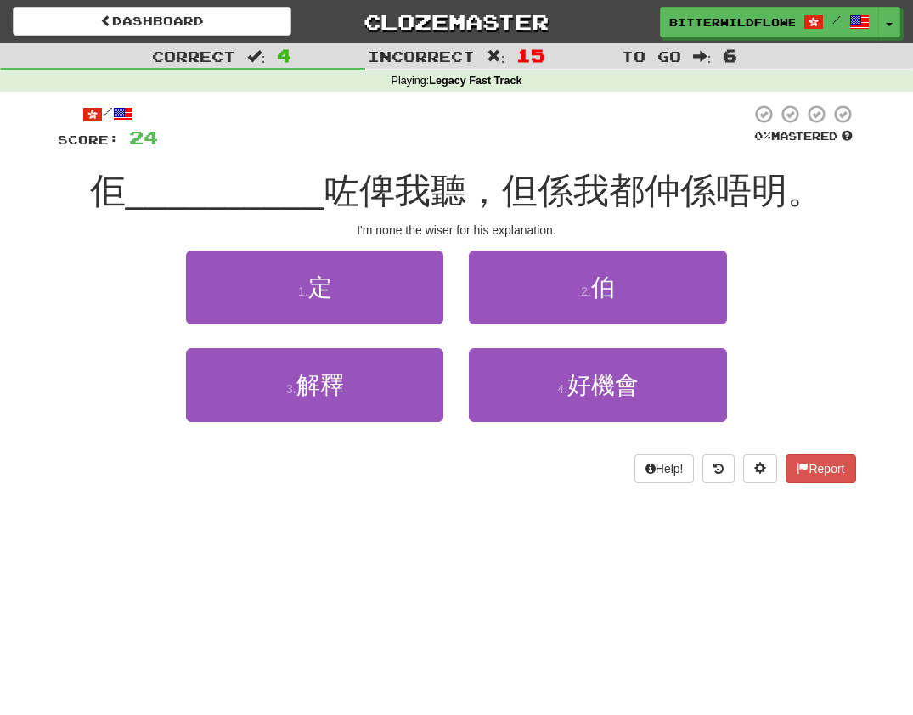
click at [322, 308] on button "1 . 定" at bounding box center [314, 288] width 257 height 74
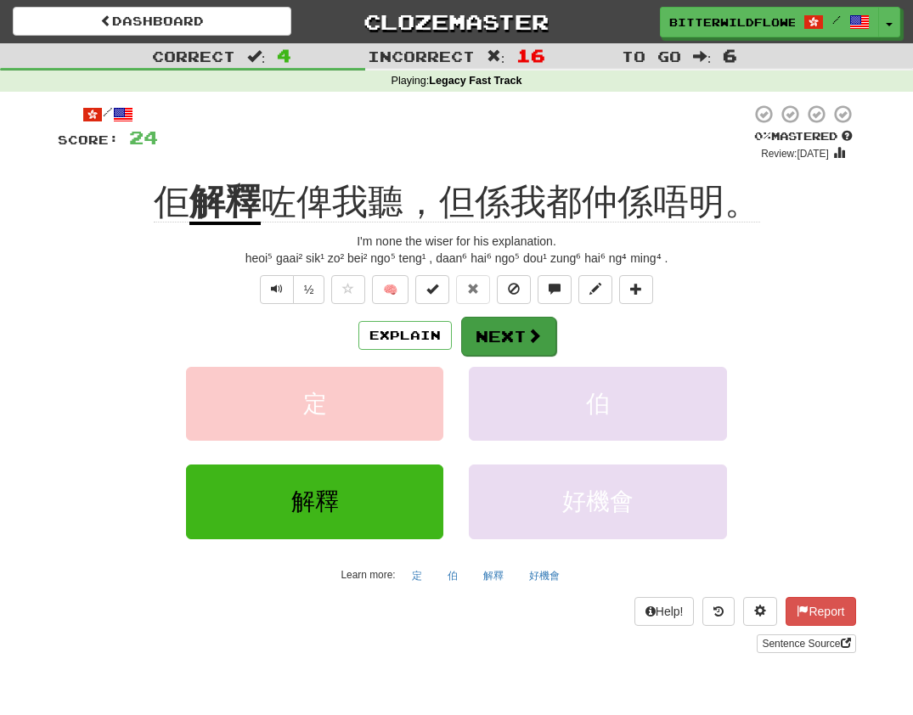
click at [509, 331] on button "Next" at bounding box center [508, 336] width 95 height 39
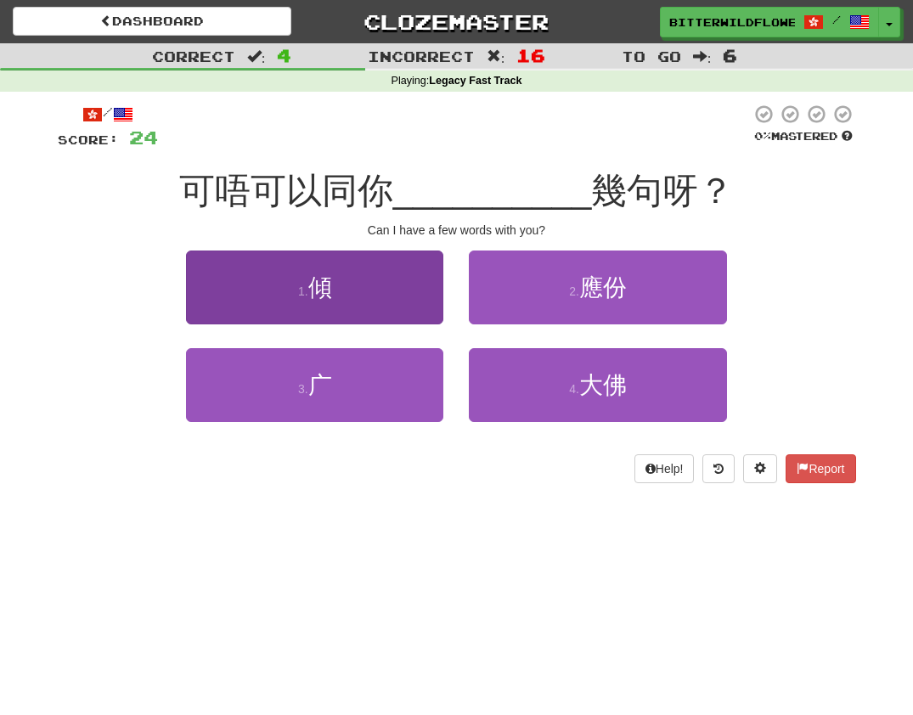
click at [324, 312] on button "1 . 傾" at bounding box center [314, 288] width 257 height 74
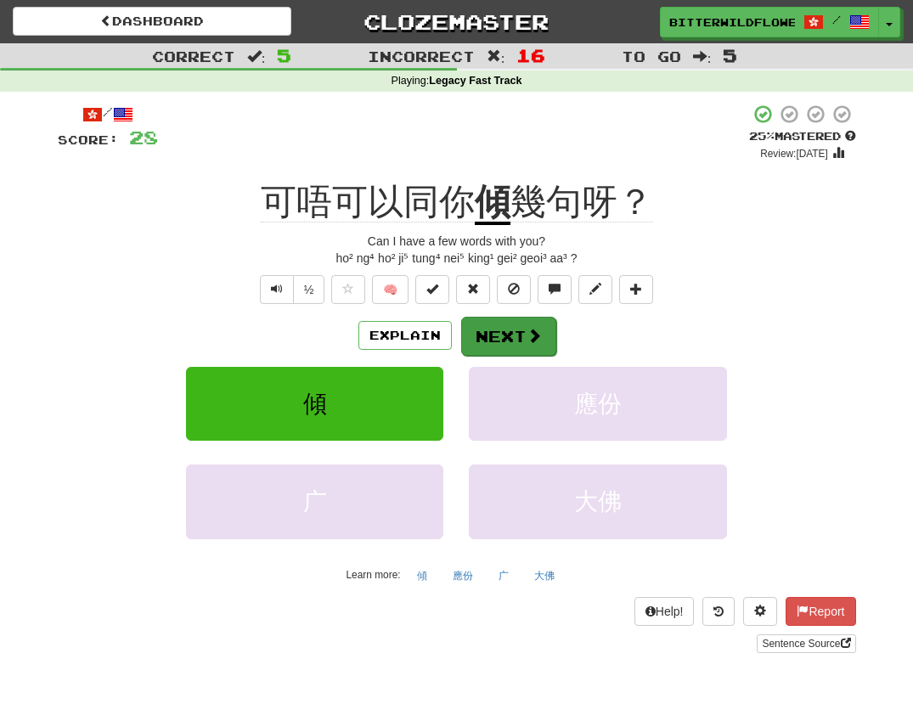
click at [478, 328] on button "Next" at bounding box center [508, 336] width 95 height 39
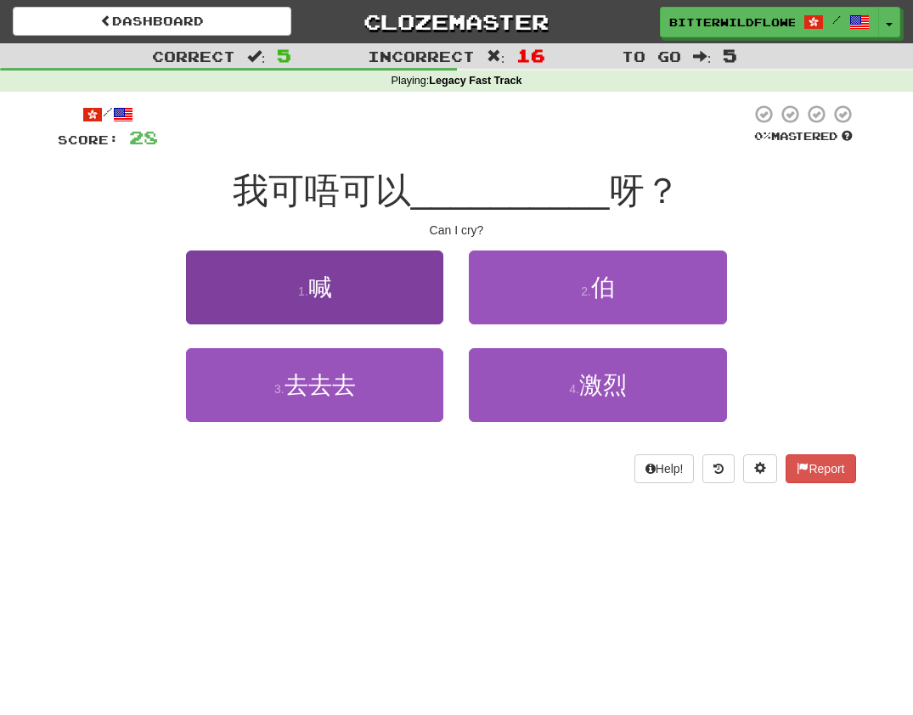
click at [325, 312] on button "1 . 喊" at bounding box center [314, 288] width 257 height 74
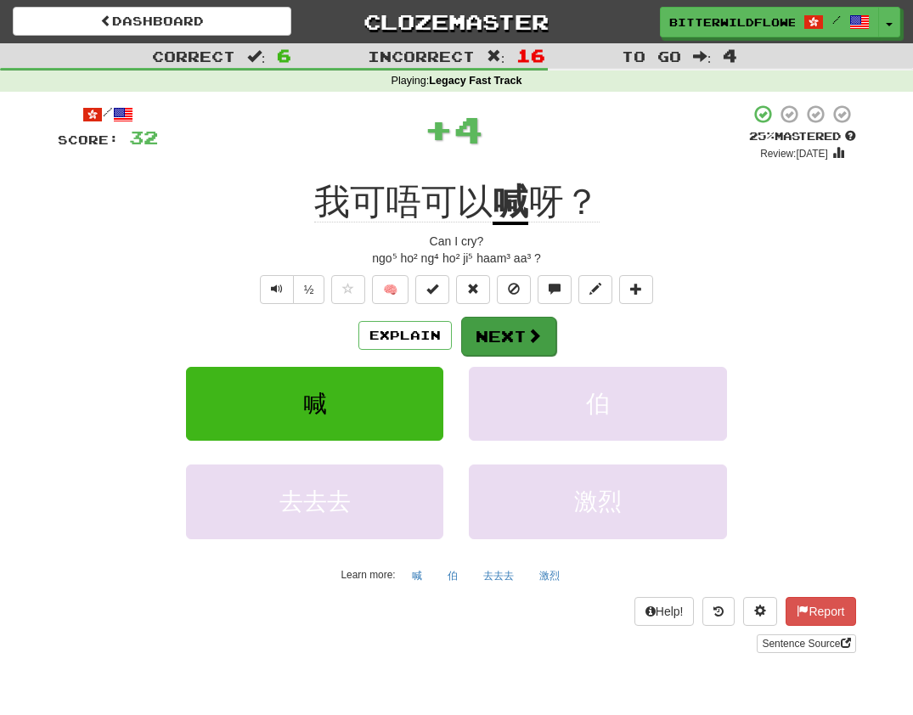
drag, startPoint x: 510, startPoint y: 335, endPoint x: 489, endPoint y: 335, distance: 21.2
click at [489, 335] on button "Next" at bounding box center [508, 336] width 95 height 39
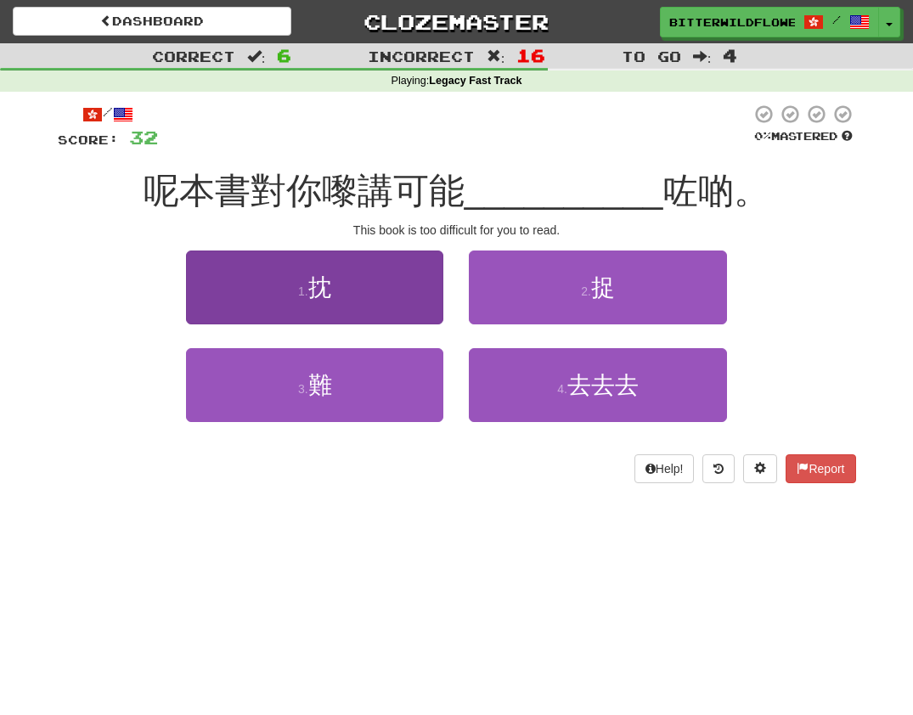
click at [334, 320] on button "1 . 抌" at bounding box center [314, 288] width 257 height 74
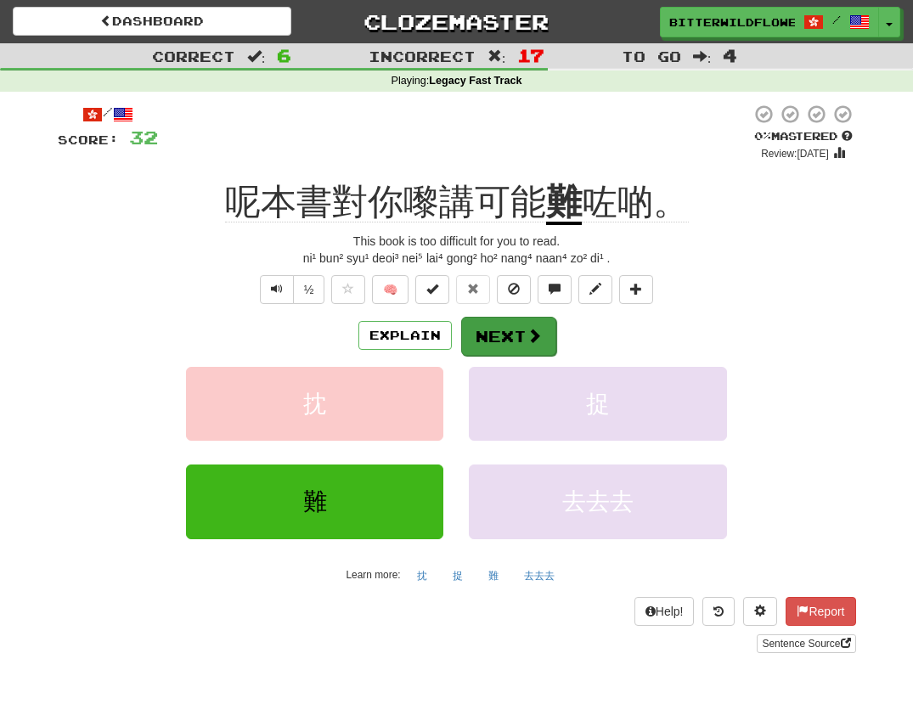
click at [517, 331] on button "Next" at bounding box center [508, 336] width 95 height 39
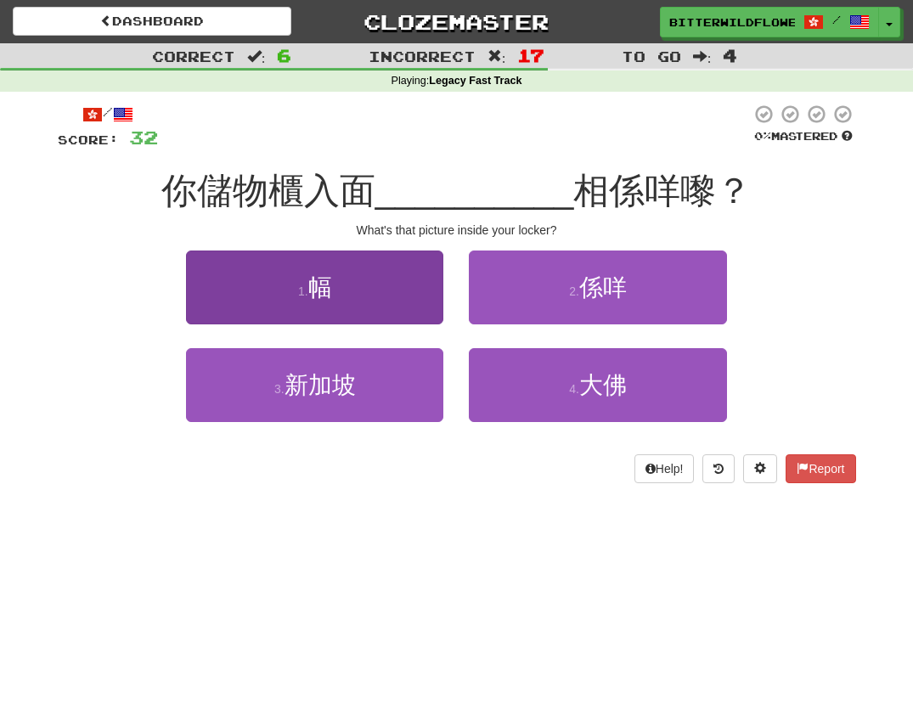
click at [362, 308] on button "1 . 幅" at bounding box center [314, 288] width 257 height 74
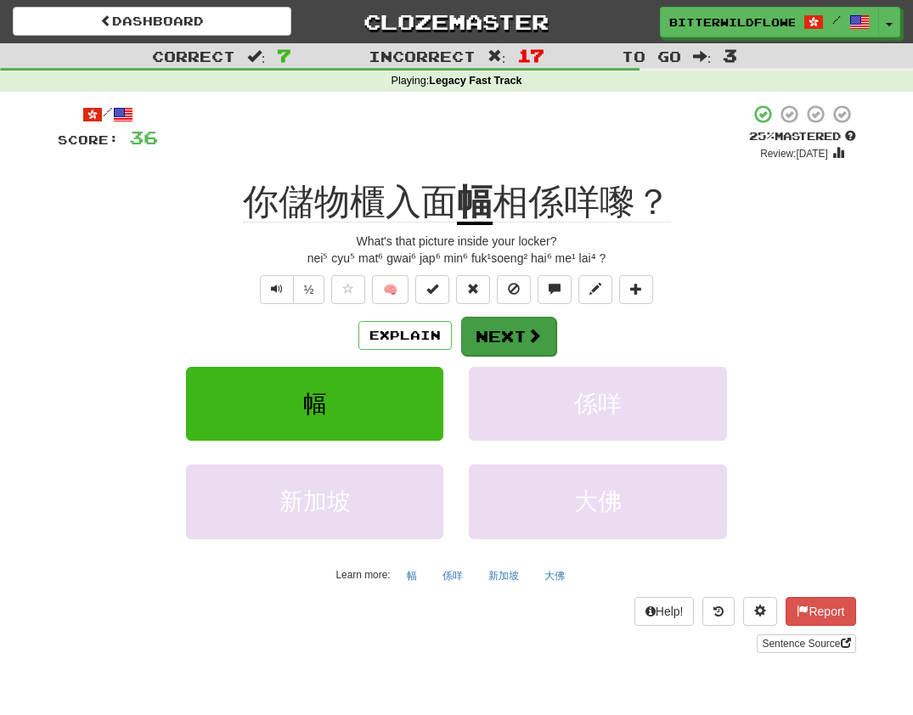
click at [503, 333] on button "Next" at bounding box center [508, 336] width 95 height 39
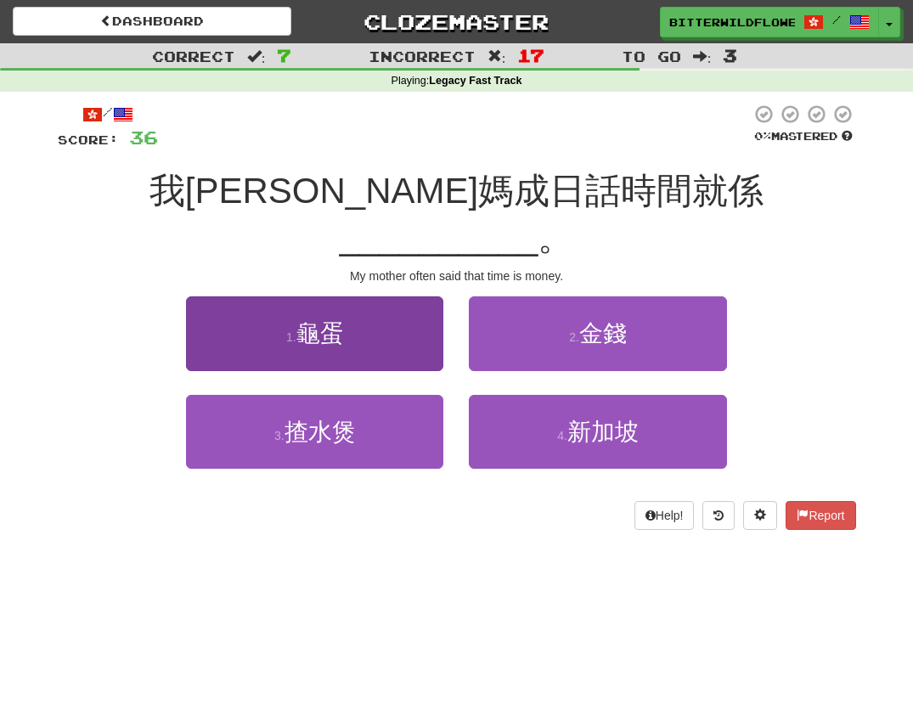
click at [320, 299] on button "1 . [GEOGRAPHIC_DATA]蛋" at bounding box center [314, 334] width 257 height 74
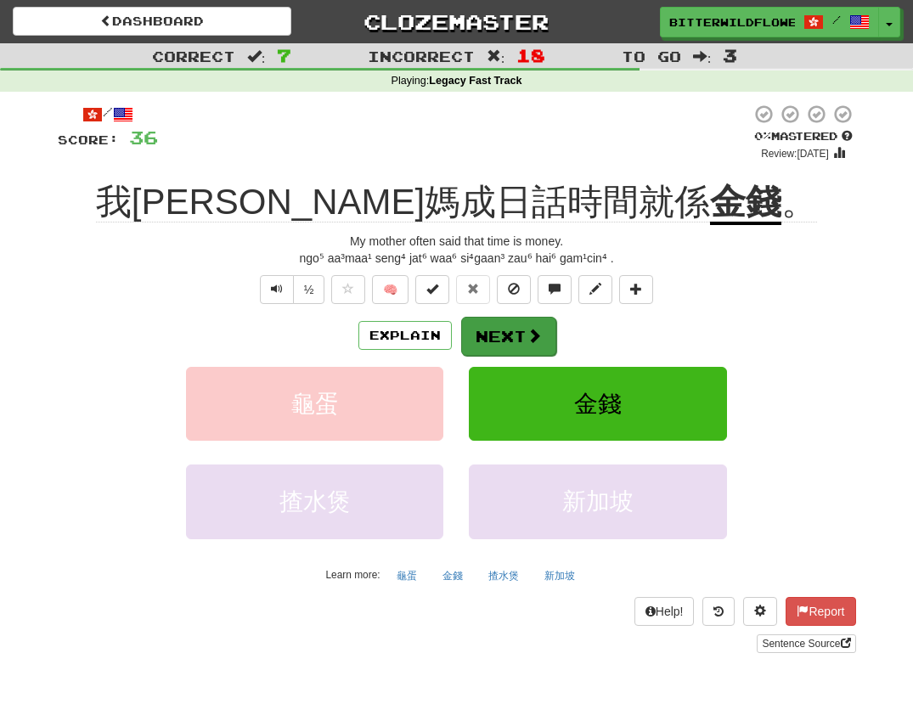
click at [513, 336] on button "Next" at bounding box center [508, 336] width 95 height 39
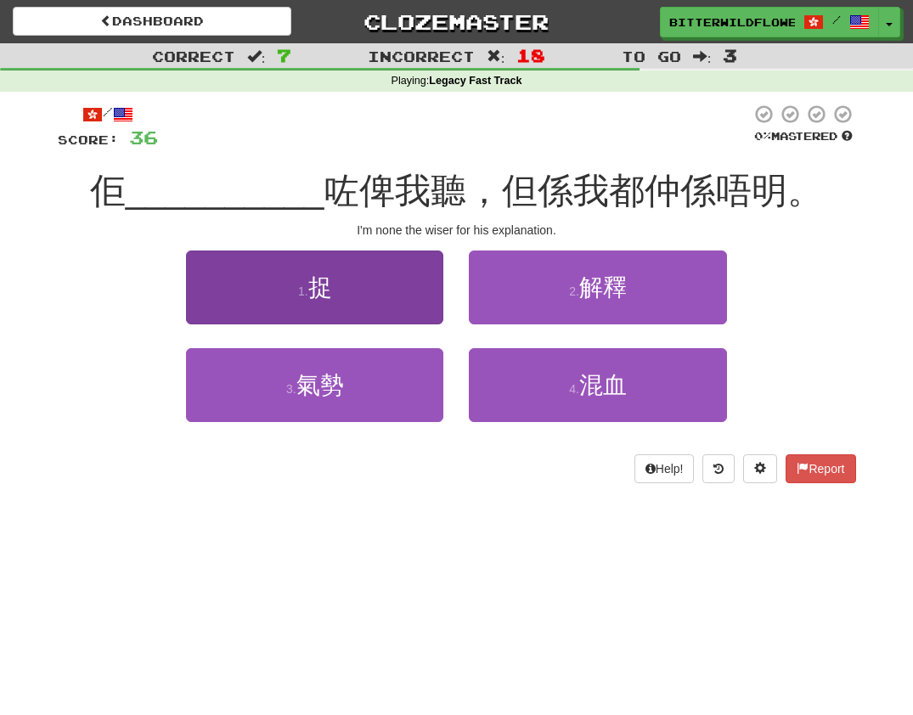
click at [328, 304] on button "1 . 捉" at bounding box center [314, 288] width 257 height 74
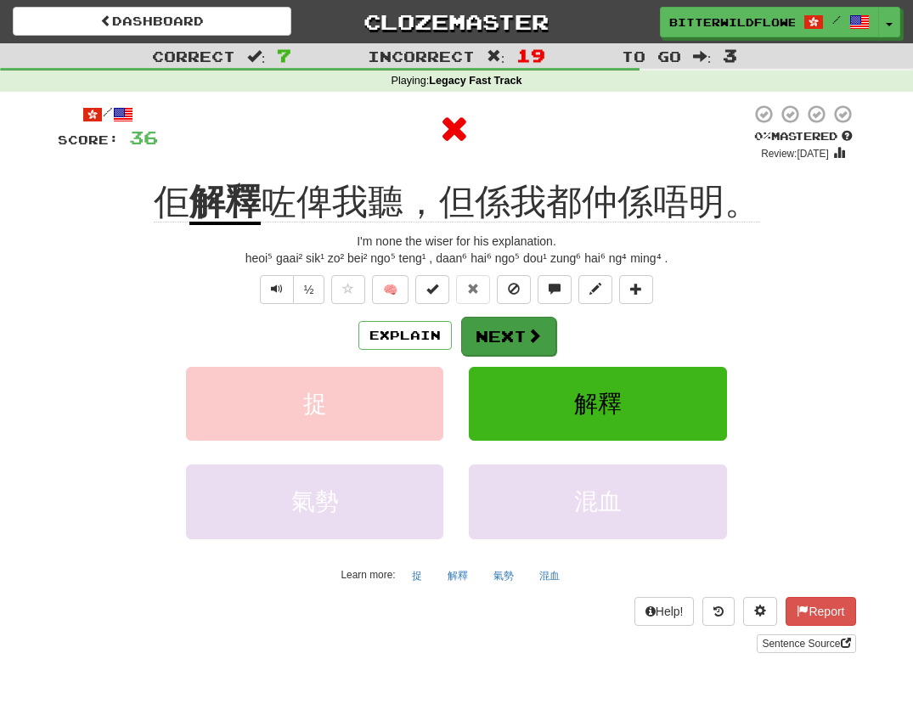
scroll to position [0, 1]
click at [514, 330] on button "Next" at bounding box center [508, 336] width 95 height 39
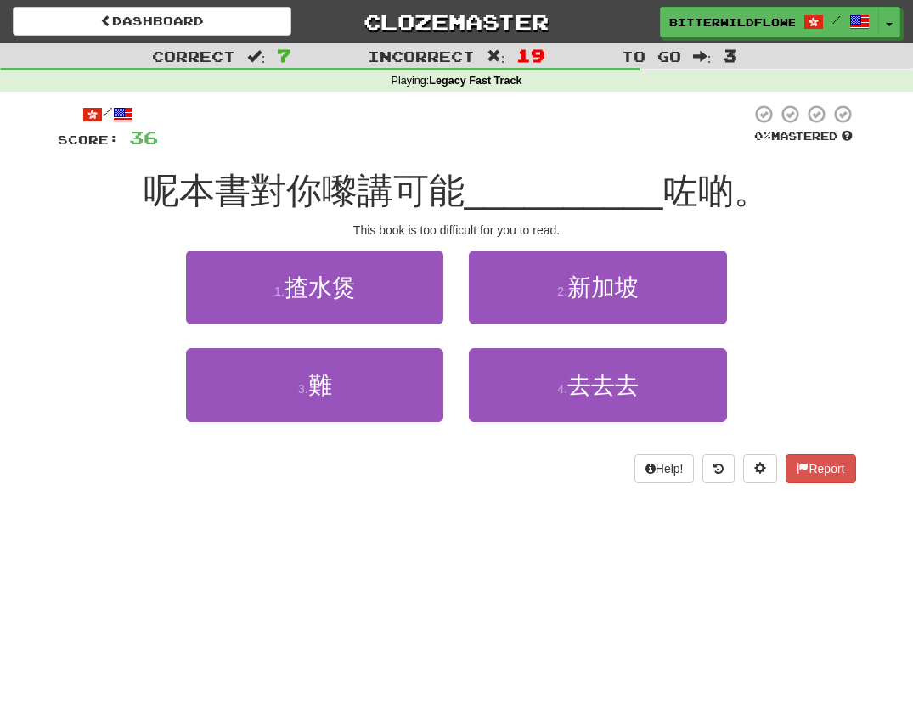
drag, startPoint x: 356, startPoint y: 297, endPoint x: 365, endPoint y: 301, distance: 9.9
click at [359, 297] on button "1 . 揸水煲" at bounding box center [314, 288] width 257 height 74
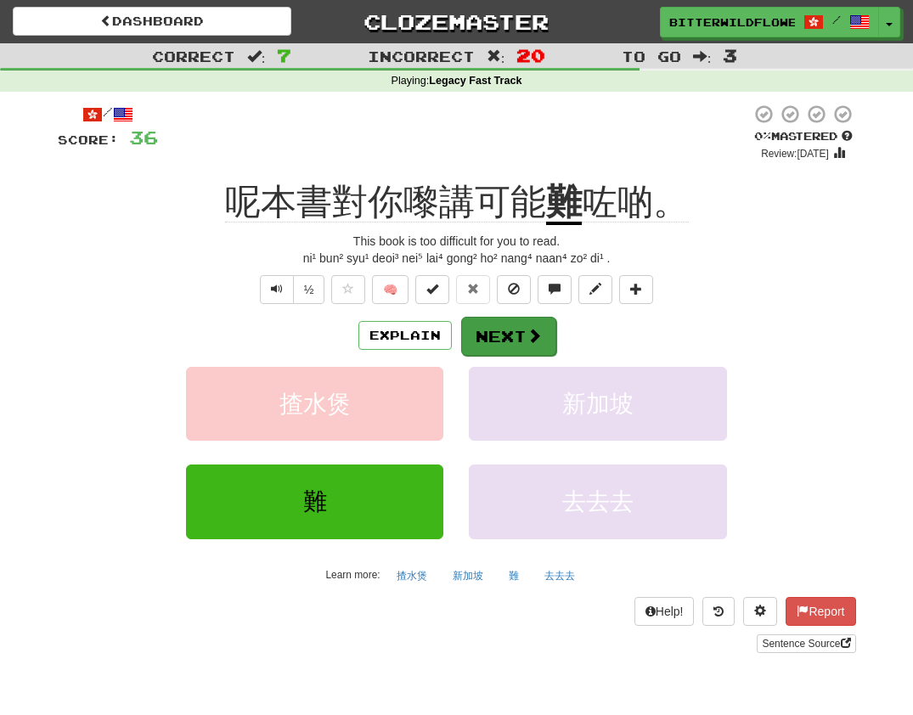
click at [500, 334] on button "Next" at bounding box center [508, 336] width 95 height 39
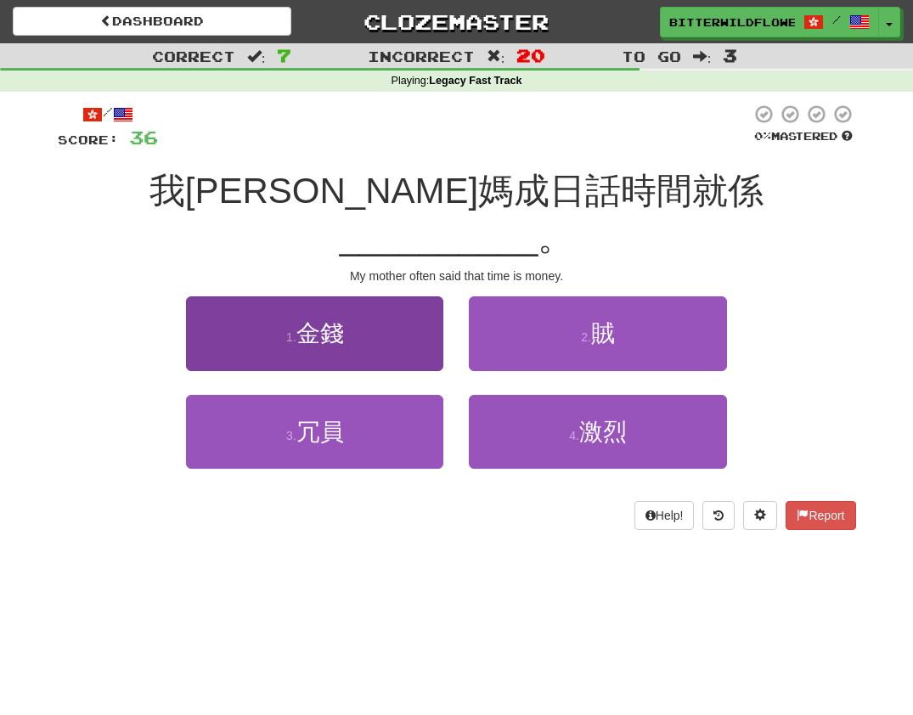
click at [329, 311] on button "1 . 金錢" at bounding box center [314, 334] width 257 height 74
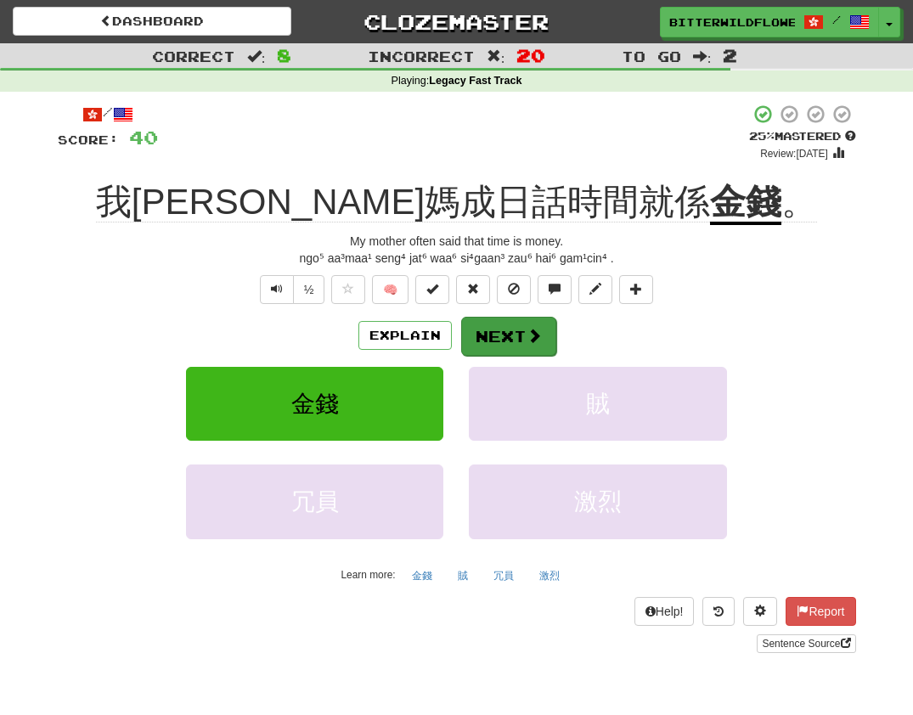
click at [511, 327] on button "Next" at bounding box center [508, 336] width 95 height 39
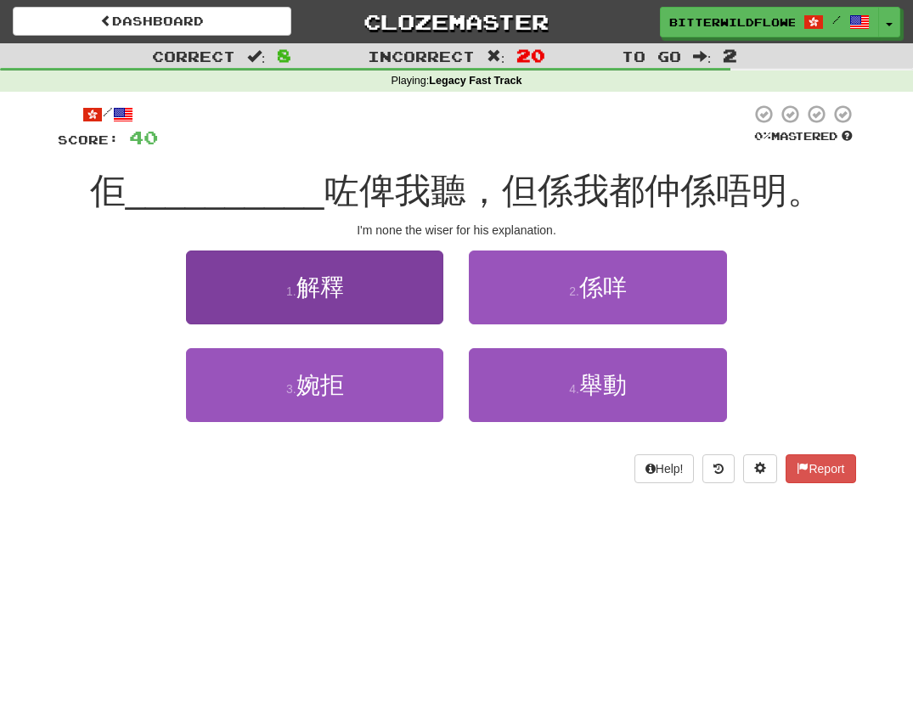
click at [328, 297] on span "解釋" at bounding box center [321, 287] width 48 height 26
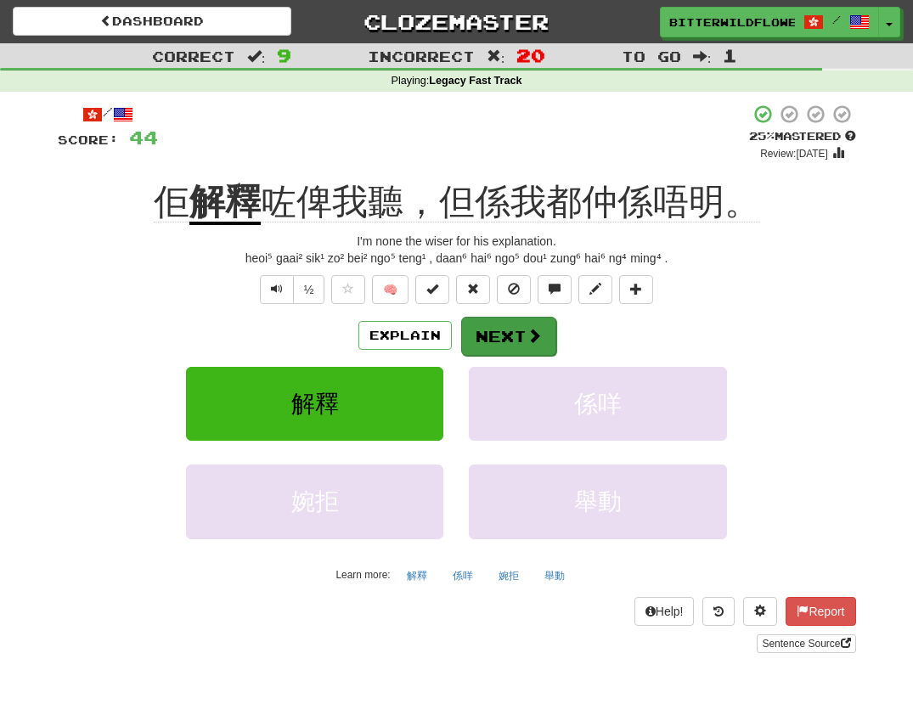
click at [508, 335] on button "Next" at bounding box center [508, 336] width 95 height 39
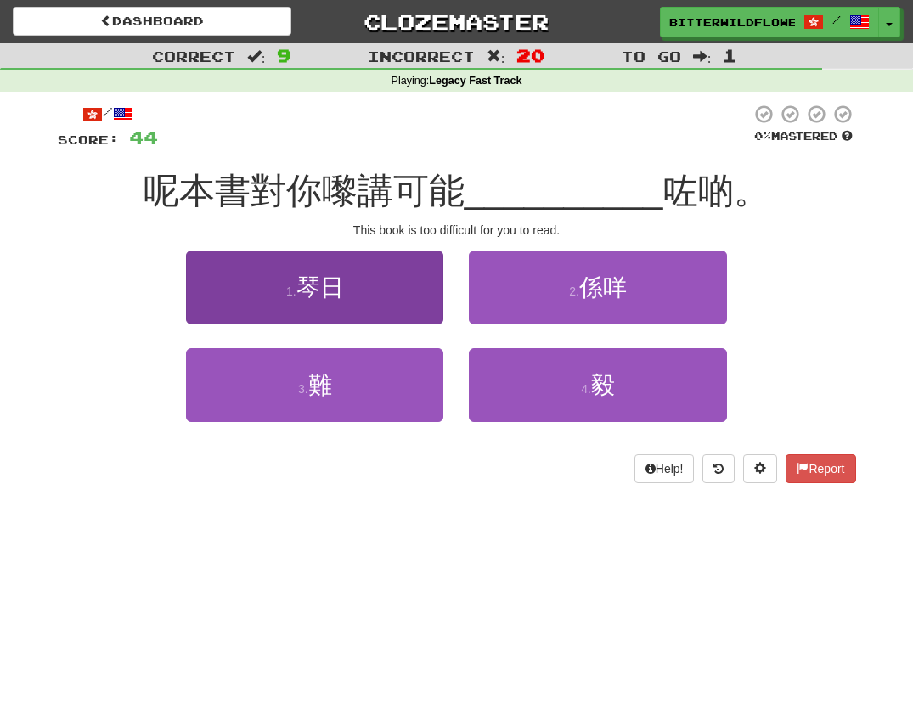
click at [326, 318] on button "1 . 琴日" at bounding box center [314, 288] width 257 height 74
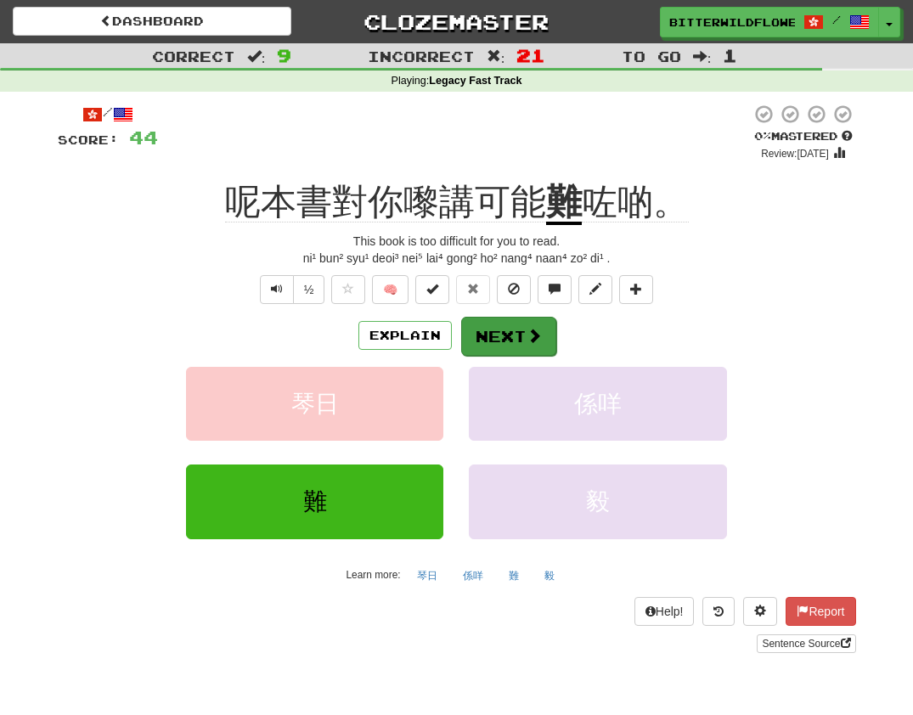
click at [500, 336] on button "Next" at bounding box center [508, 336] width 95 height 39
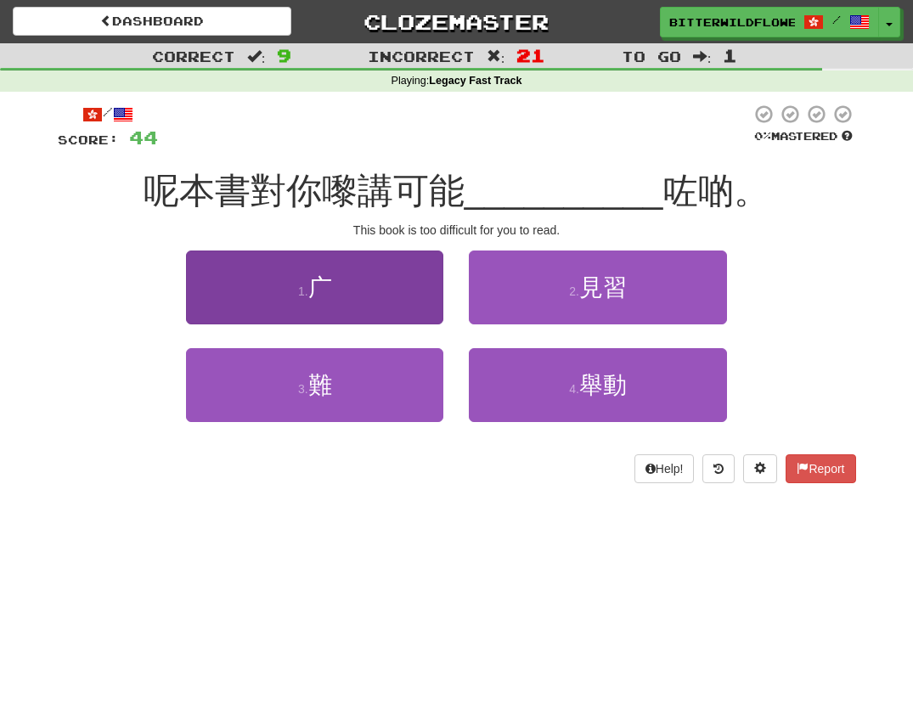
click at [339, 302] on button "1 . 广" at bounding box center [314, 288] width 257 height 74
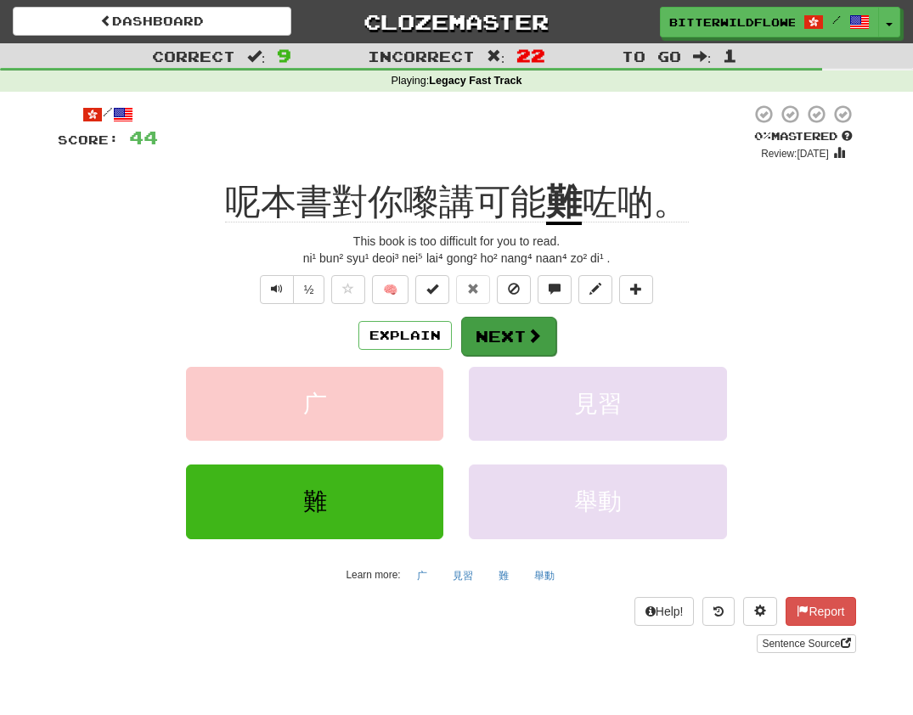
click at [501, 331] on button "Next" at bounding box center [508, 336] width 95 height 39
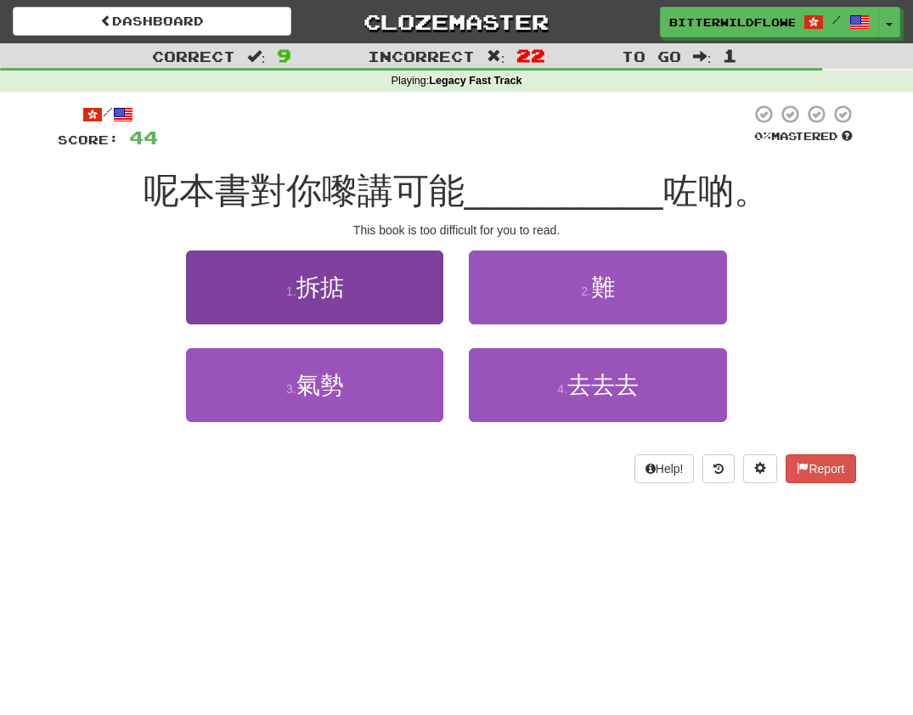
click at [347, 300] on button "1 . 拆掂" at bounding box center [314, 288] width 257 height 74
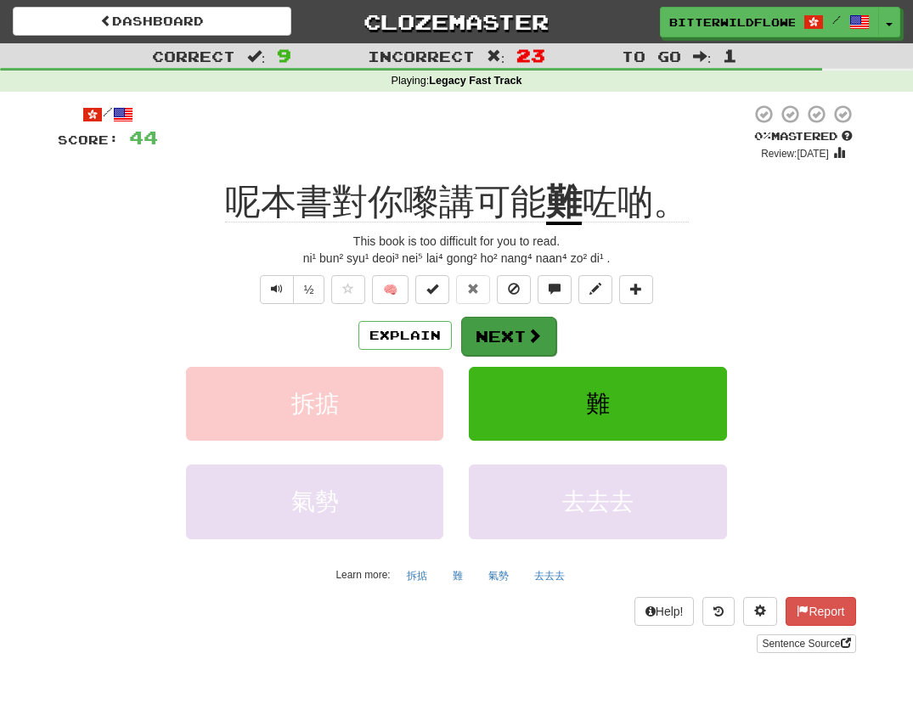
drag, startPoint x: 506, startPoint y: 335, endPoint x: 495, endPoint y: 334, distance: 10.2
click at [495, 334] on button "Next" at bounding box center [508, 336] width 95 height 39
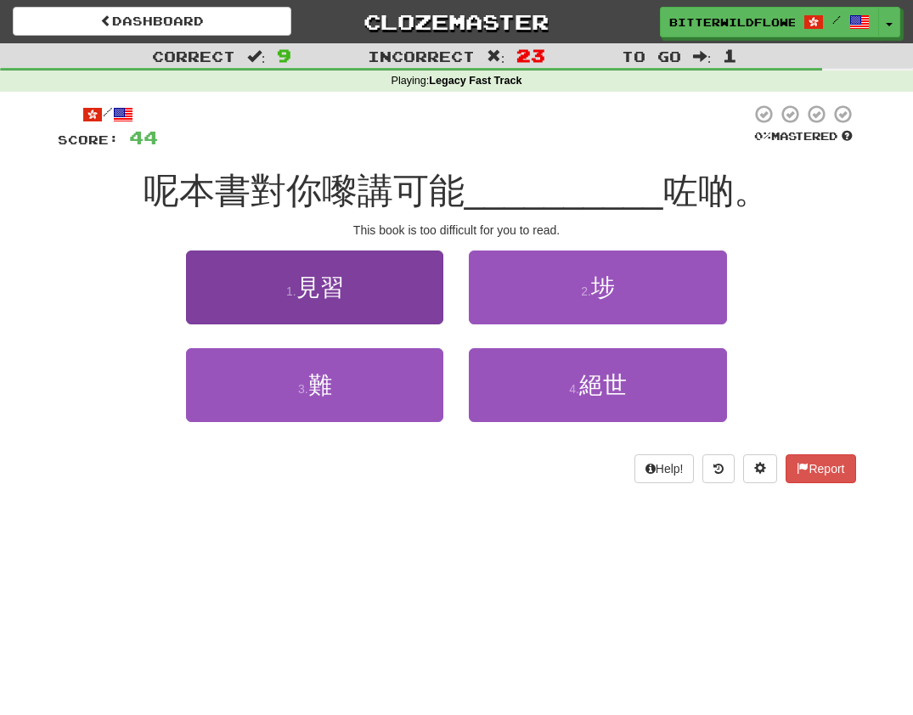
click at [323, 306] on button "1 . 見習" at bounding box center [314, 288] width 257 height 74
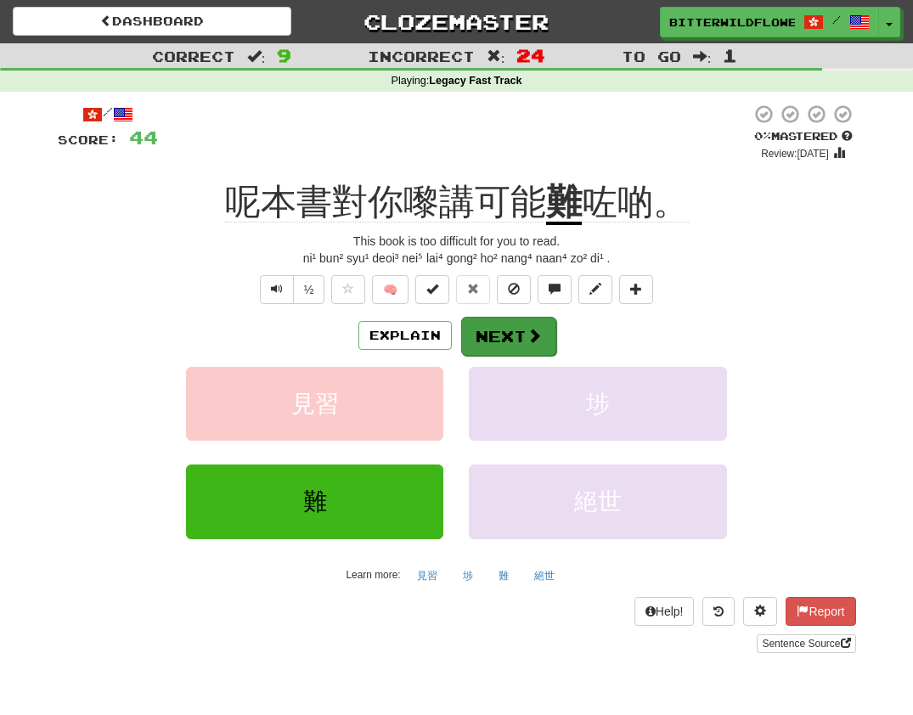
click at [506, 332] on button "Next" at bounding box center [508, 336] width 95 height 39
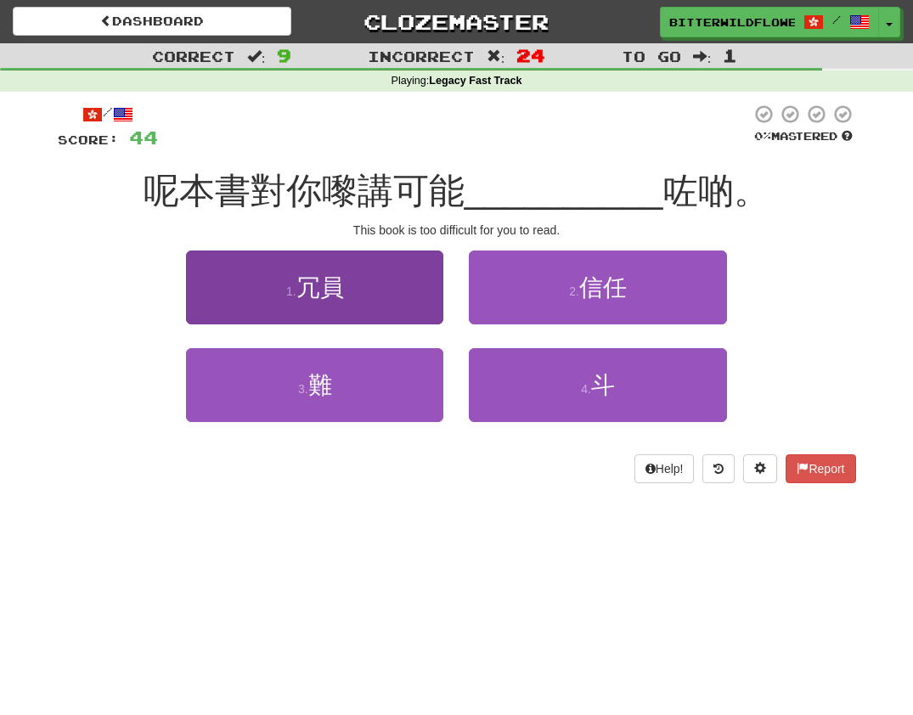
click at [350, 297] on button "1 . 冗員" at bounding box center [314, 288] width 257 height 74
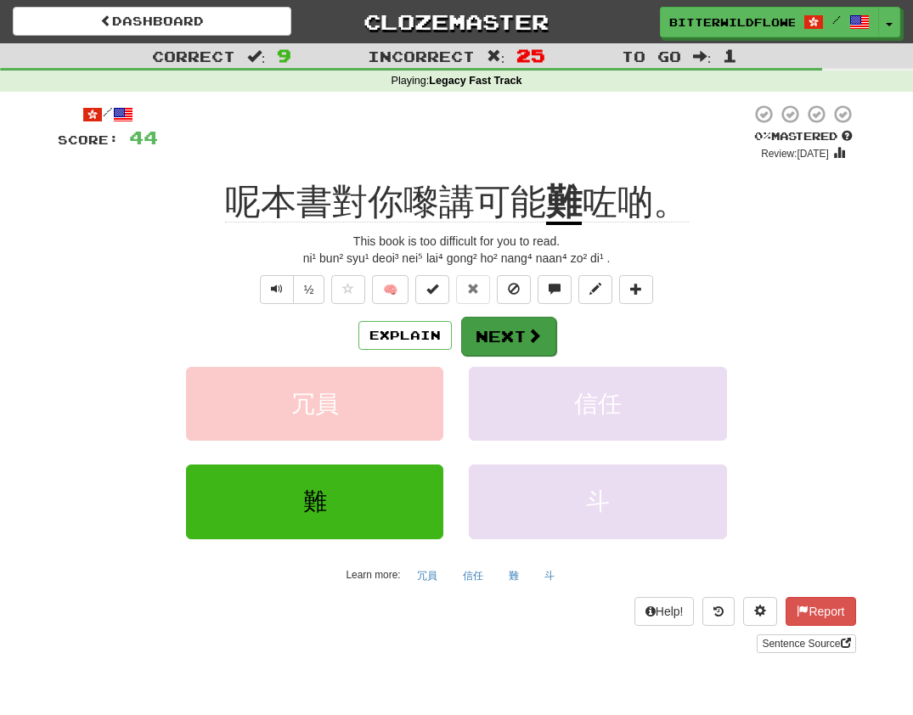
click at [505, 331] on button "Next" at bounding box center [508, 336] width 95 height 39
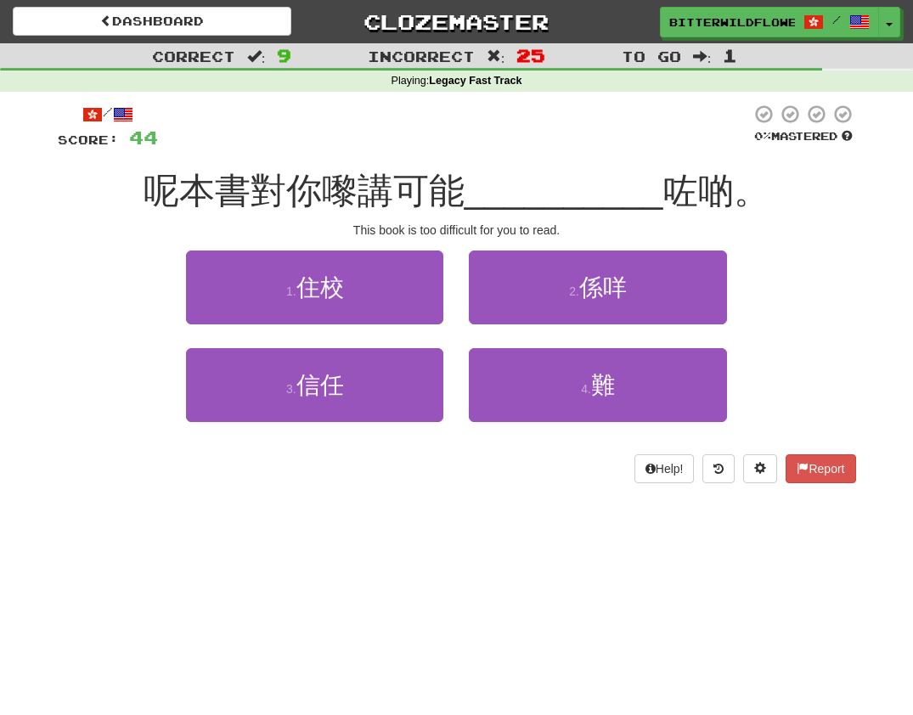
drag, startPoint x: 325, startPoint y: 308, endPoint x: 371, endPoint y: 309, distance: 46.8
click at [328, 308] on button "1 . 住校" at bounding box center [314, 288] width 257 height 74
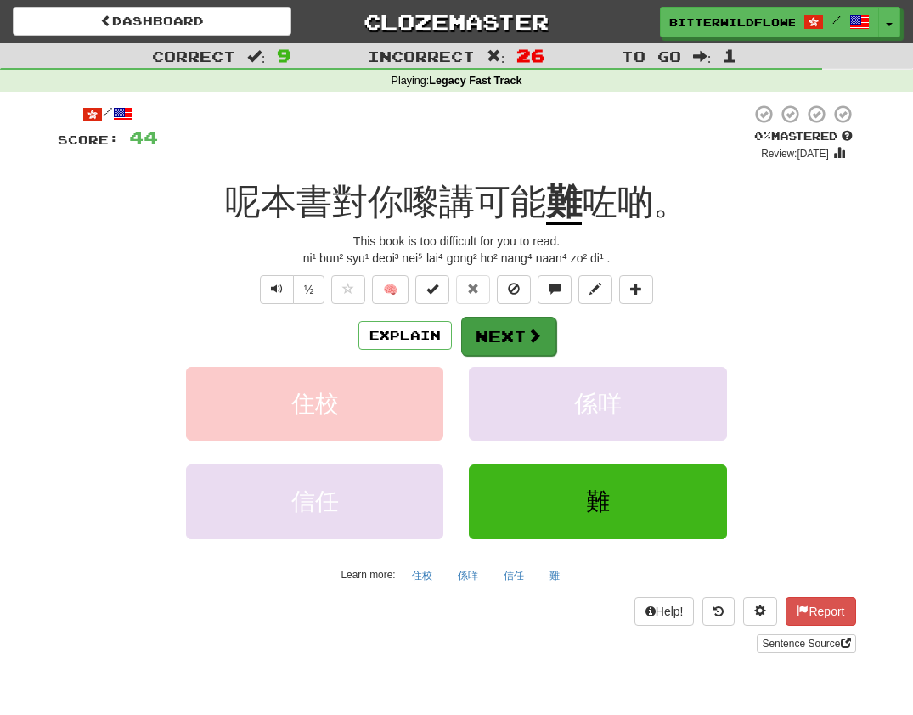
click at [507, 328] on button "Next" at bounding box center [508, 336] width 95 height 39
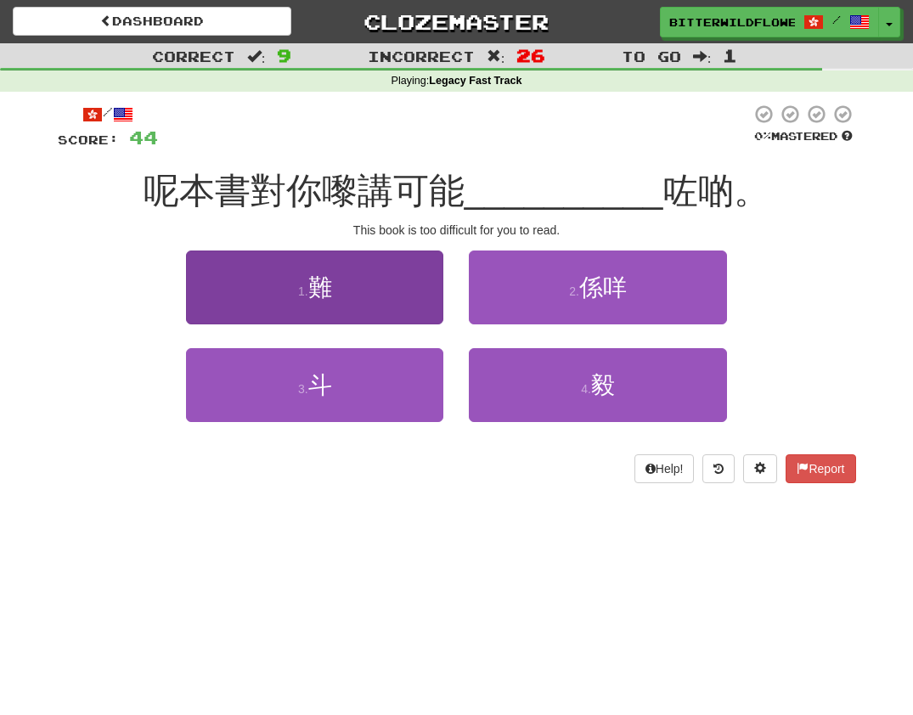
click at [328, 302] on button "1 . 難" at bounding box center [314, 288] width 257 height 74
